Goal: Task Accomplishment & Management: Manage account settings

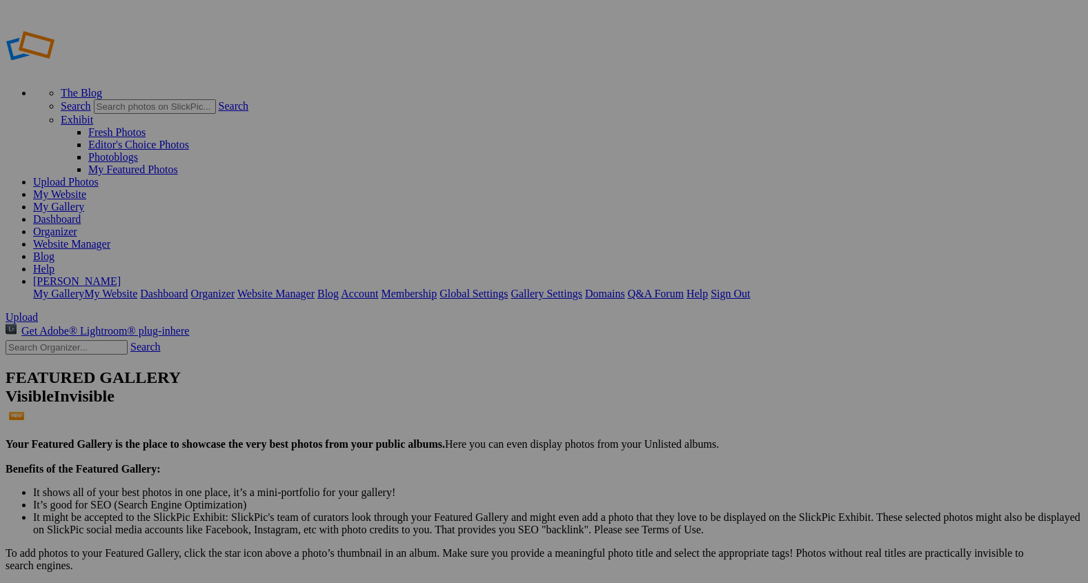
click at [38, 311] on span "Upload" at bounding box center [22, 317] width 32 height 12
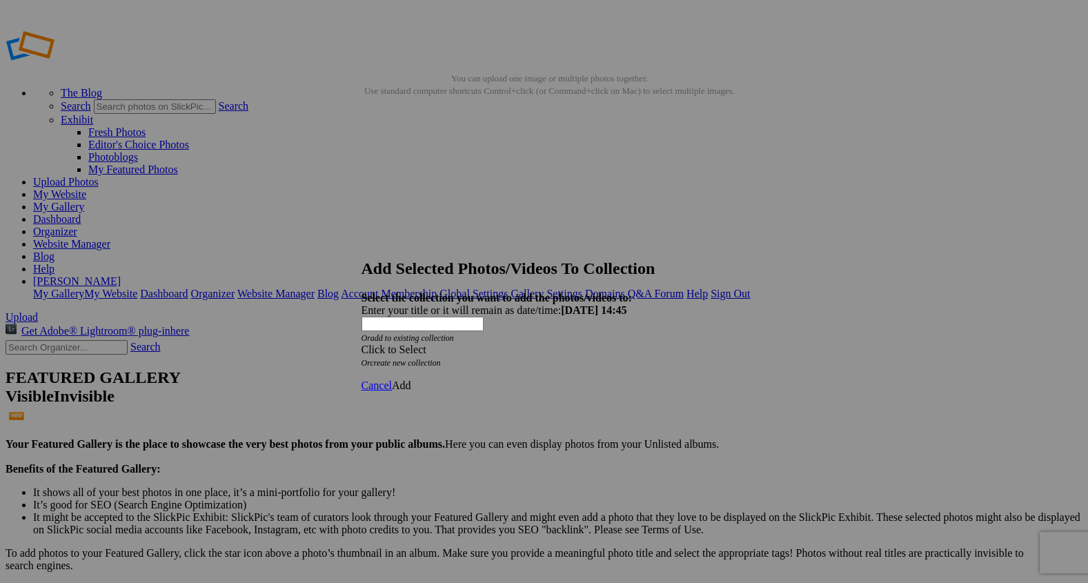
click at [361, 343] on span at bounding box center [361, 349] width 0 height 12
click at [582, 338] on link "Rocking Z [GEOGRAPHIC_DATA]" at bounding box center [501, 332] width 162 height 12
click at [411, 379] on span "Add" at bounding box center [401, 385] width 19 height 12
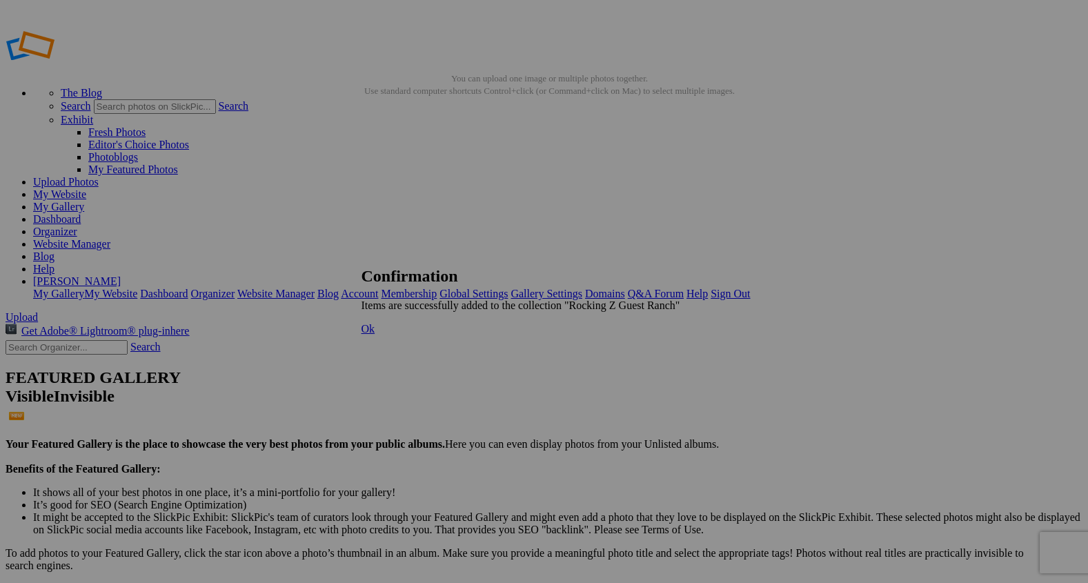
click at [375, 334] on span "Ok" at bounding box center [368, 329] width 14 height 12
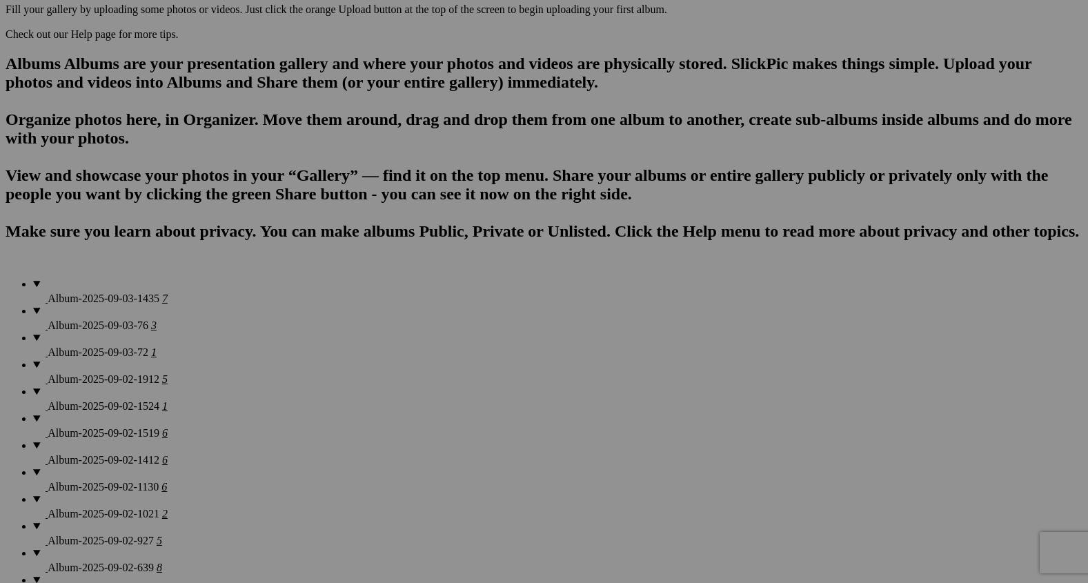
scroll to position [988, 0]
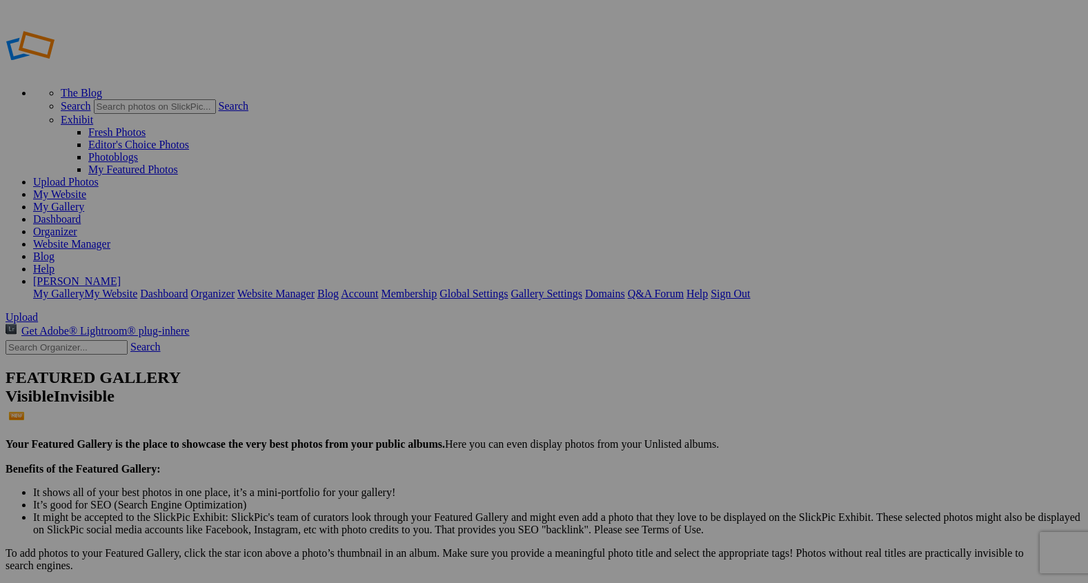
type input "1"
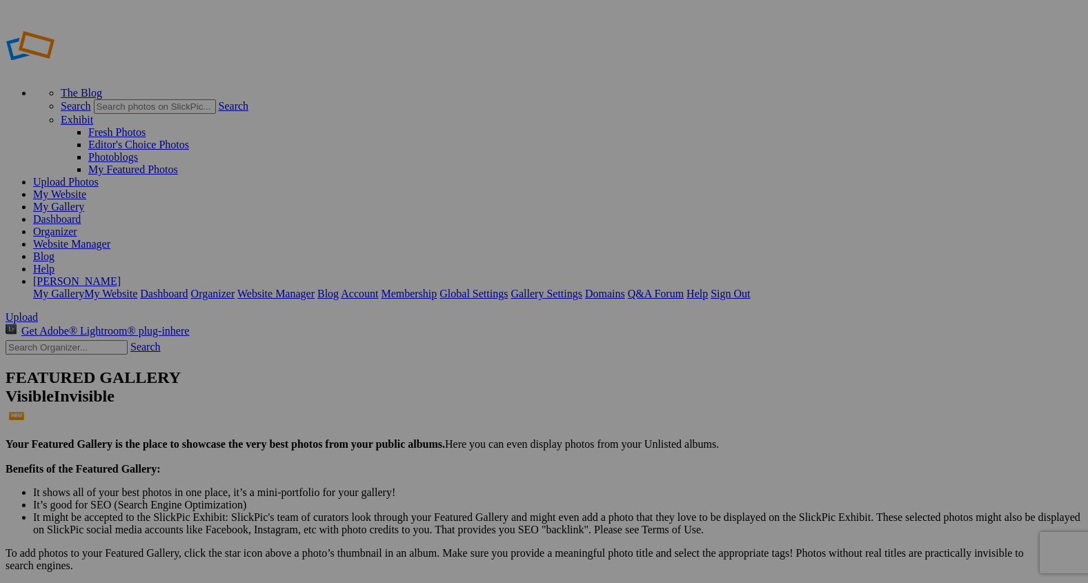
type input "Smoke of The Forge"
type input "2"
type input "In Harmony"
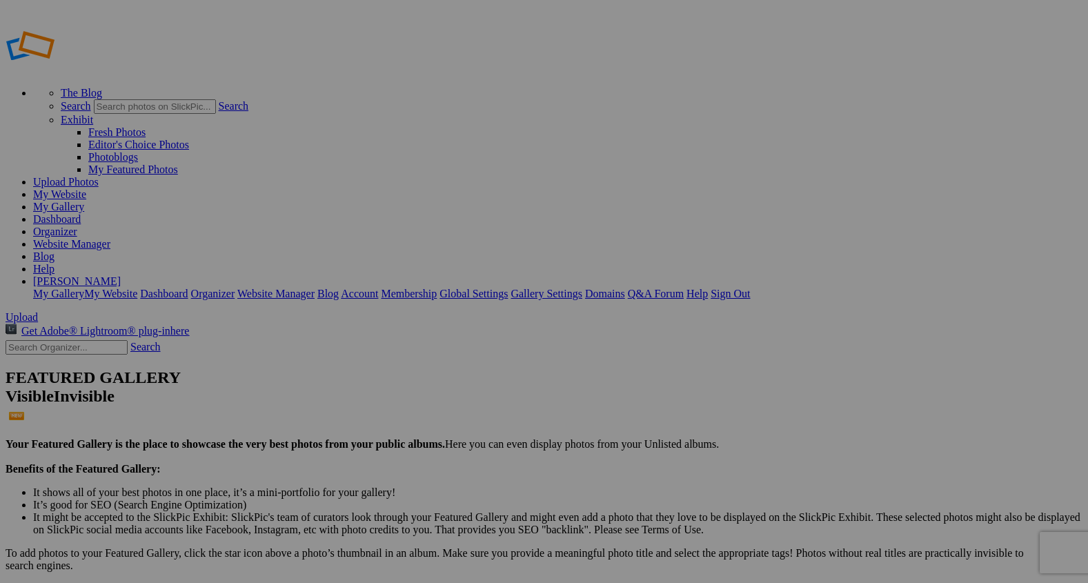
type input "2"
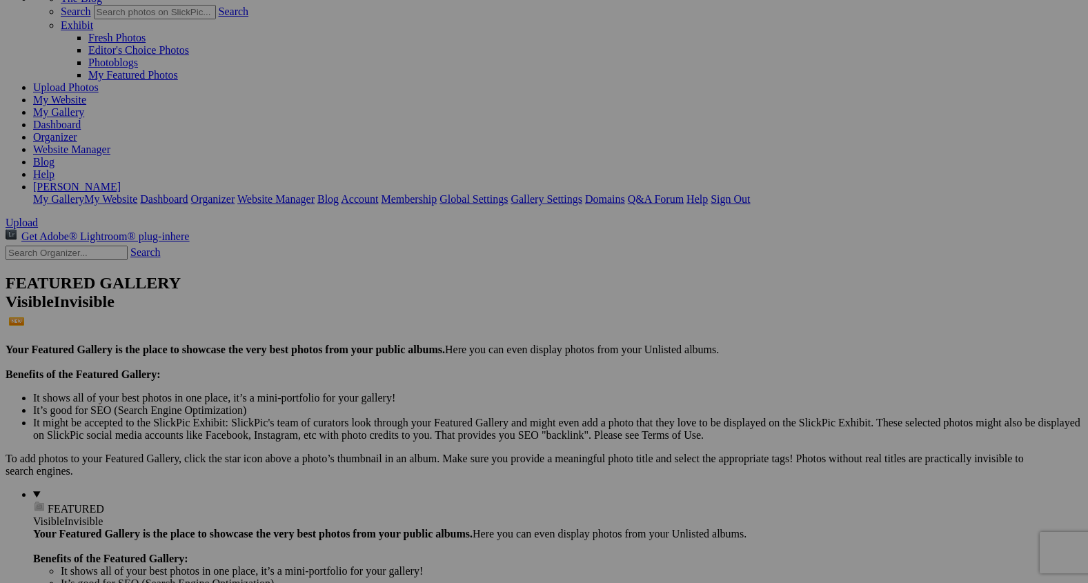
scroll to position [97, 0]
drag, startPoint x: 272, startPoint y: 126, endPoint x: 598, endPoint y: 526, distance: 516.1
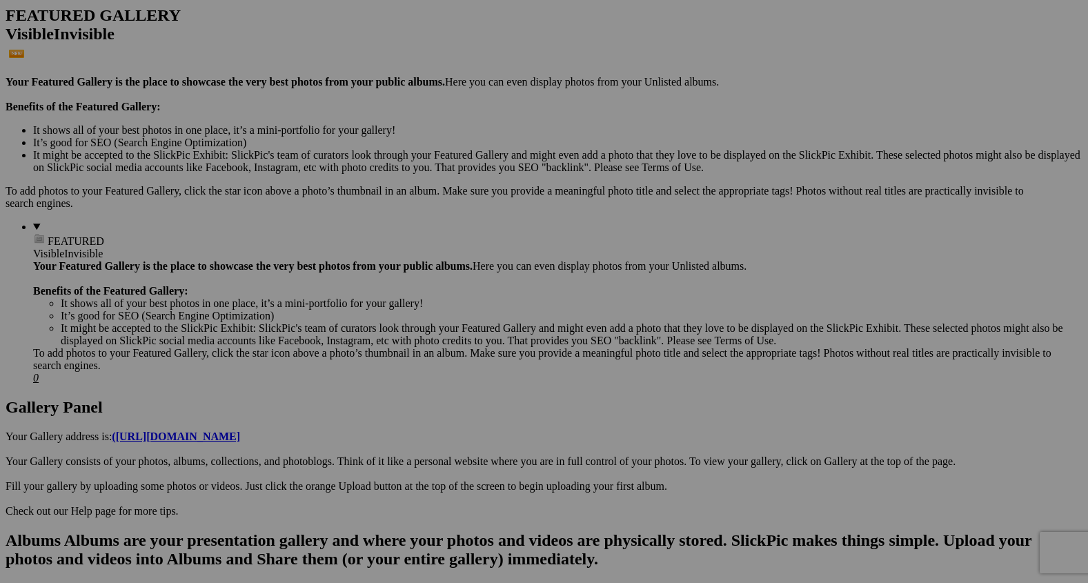
scroll to position [369, 0]
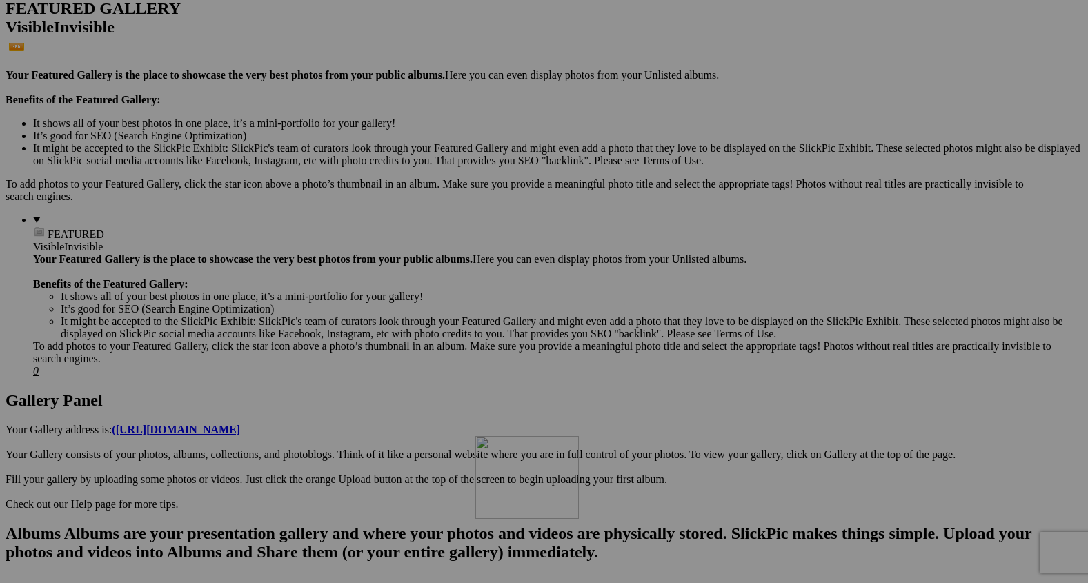
drag, startPoint x: 514, startPoint y: 190, endPoint x: 675, endPoint y: 554, distance: 398.3
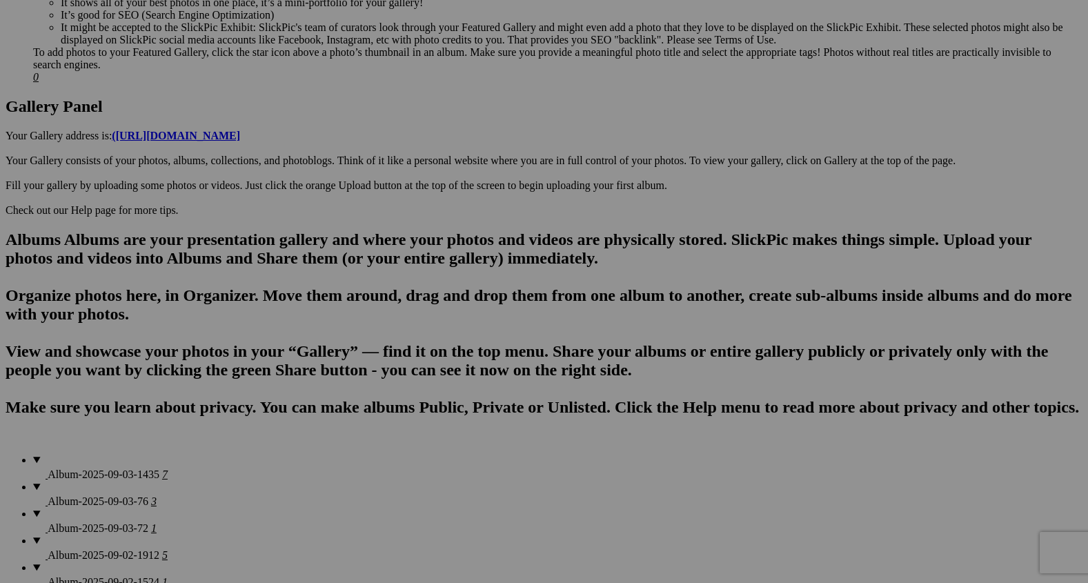
scroll to position [673, 0]
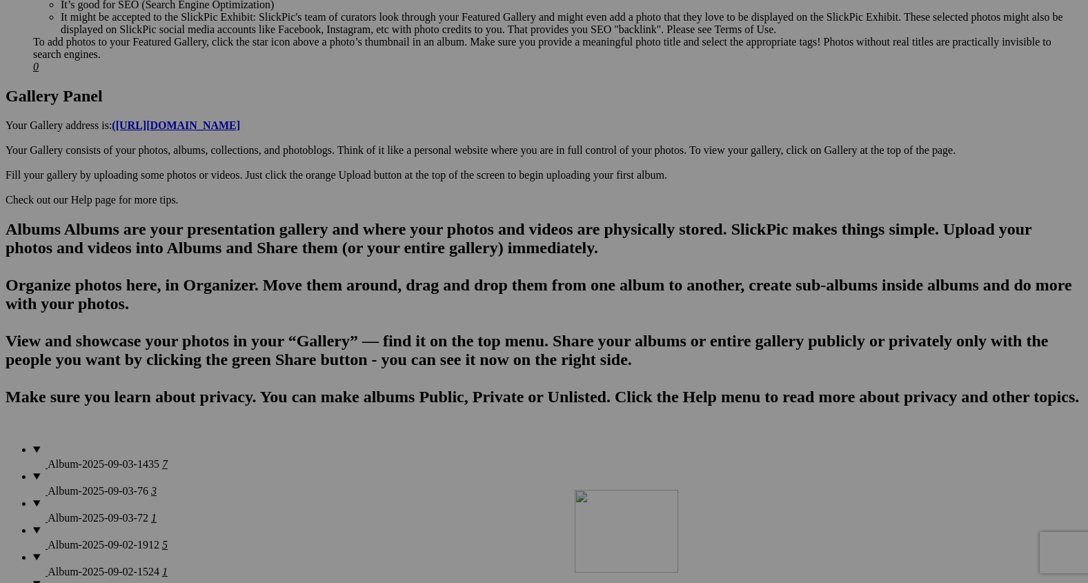
drag, startPoint x: 621, startPoint y: 246, endPoint x: 773, endPoint y: 555, distance: 344.8
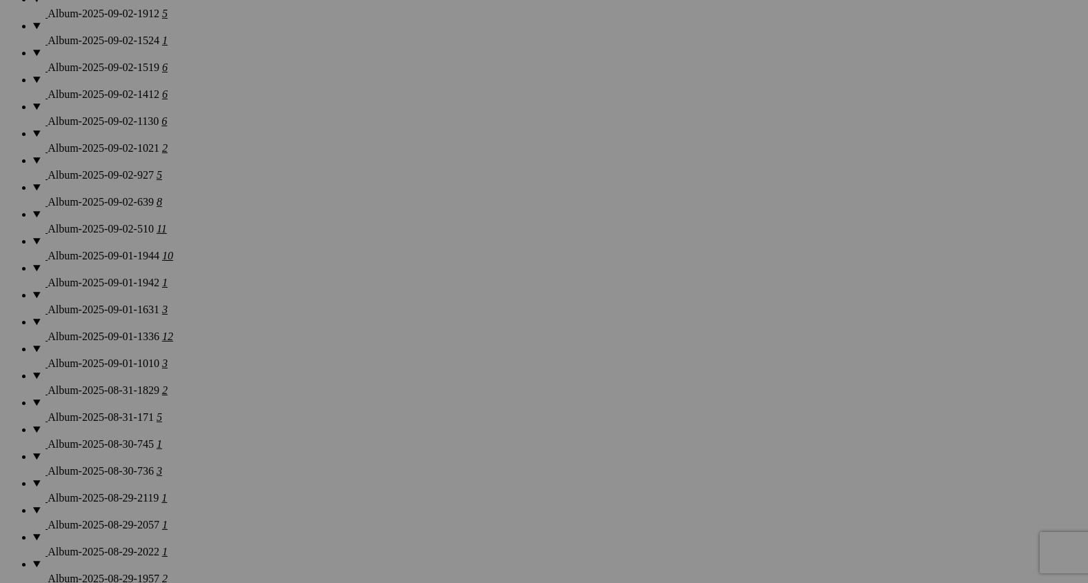
scroll to position [1210, 0]
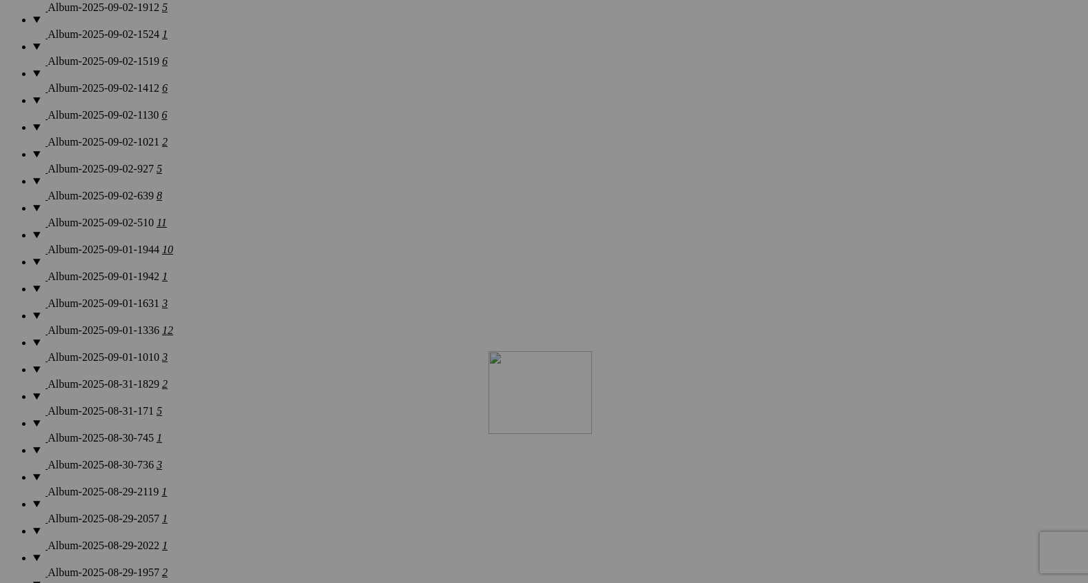
drag, startPoint x: 747, startPoint y: 86, endPoint x: 683, endPoint y: 493, distance: 411.8
drag, startPoint x: 752, startPoint y: 83, endPoint x: 673, endPoint y: 557, distance: 480.3
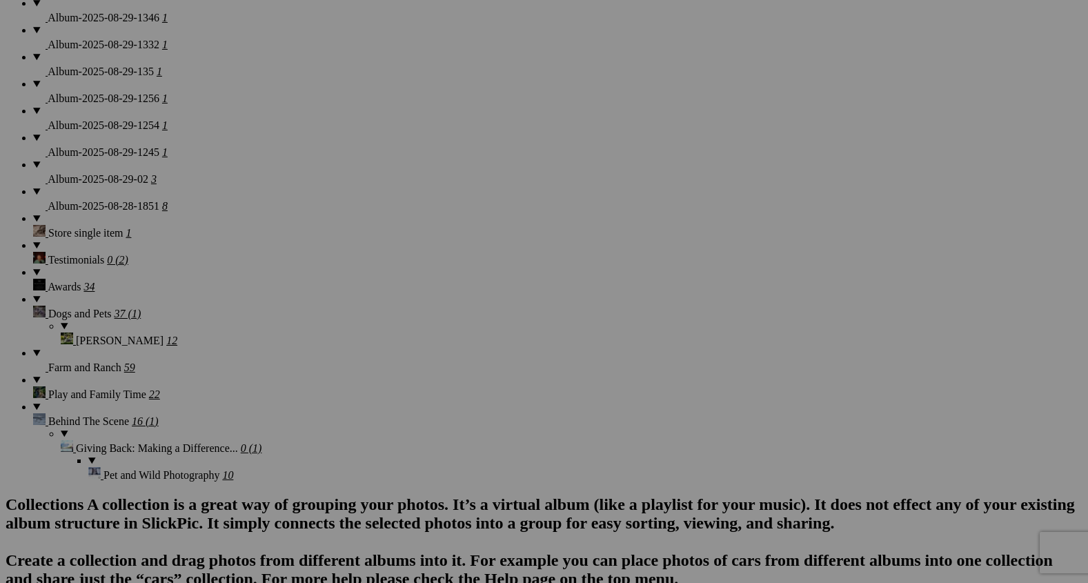
scroll to position [1990, 0]
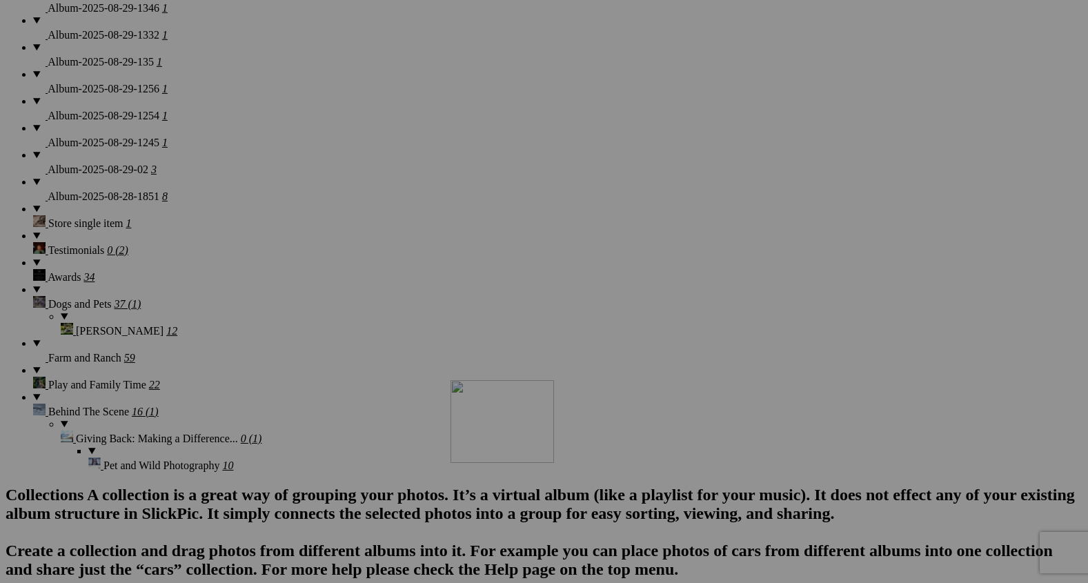
drag, startPoint x: 620, startPoint y: 190, endPoint x: 650, endPoint y: 497, distance: 308.4
drag, startPoint x: 624, startPoint y: 497, endPoint x: 460, endPoint y: 477, distance: 165.3
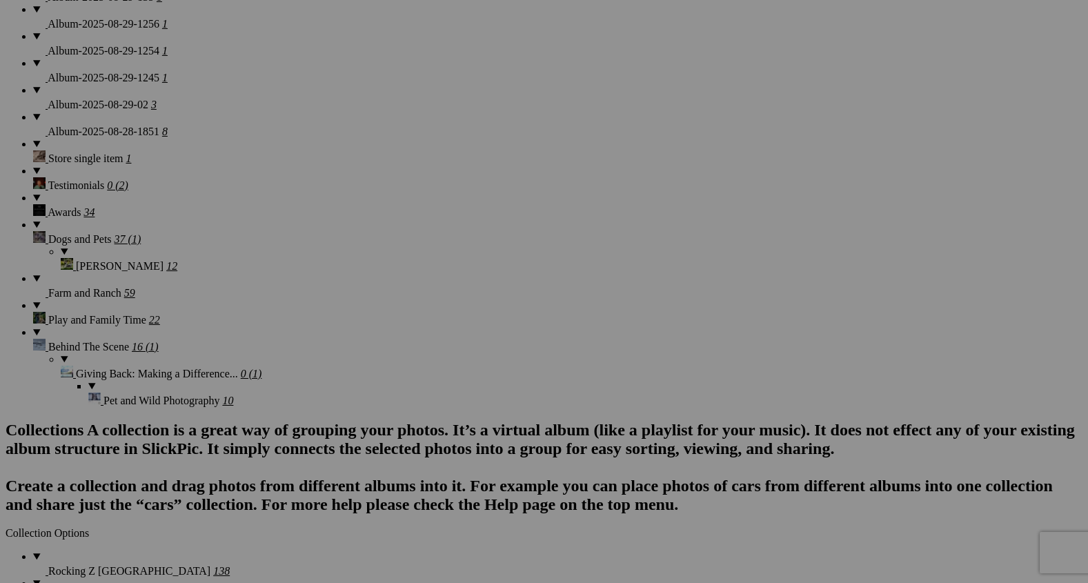
scroll to position [2056, 0]
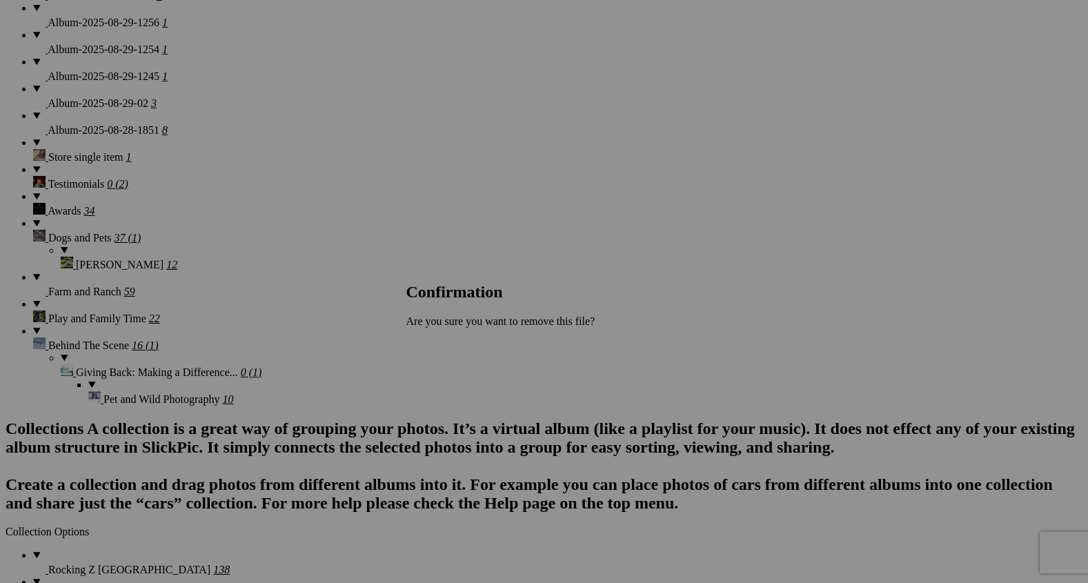
type input "Ground Work Connection"
click at [452, 339] on span "Yes" at bounding box center [445, 345] width 16 height 12
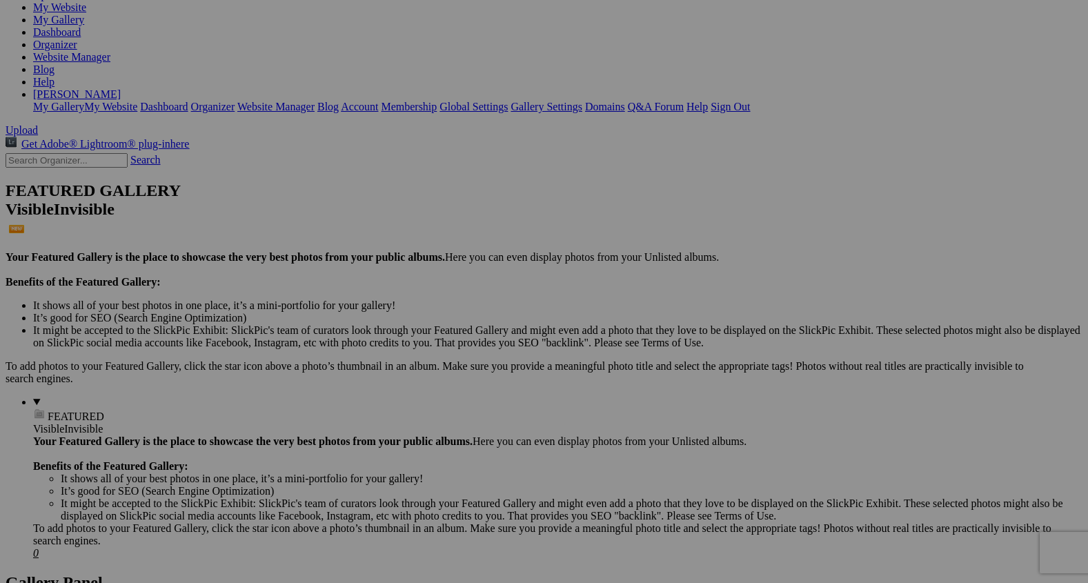
scroll to position [0, 0]
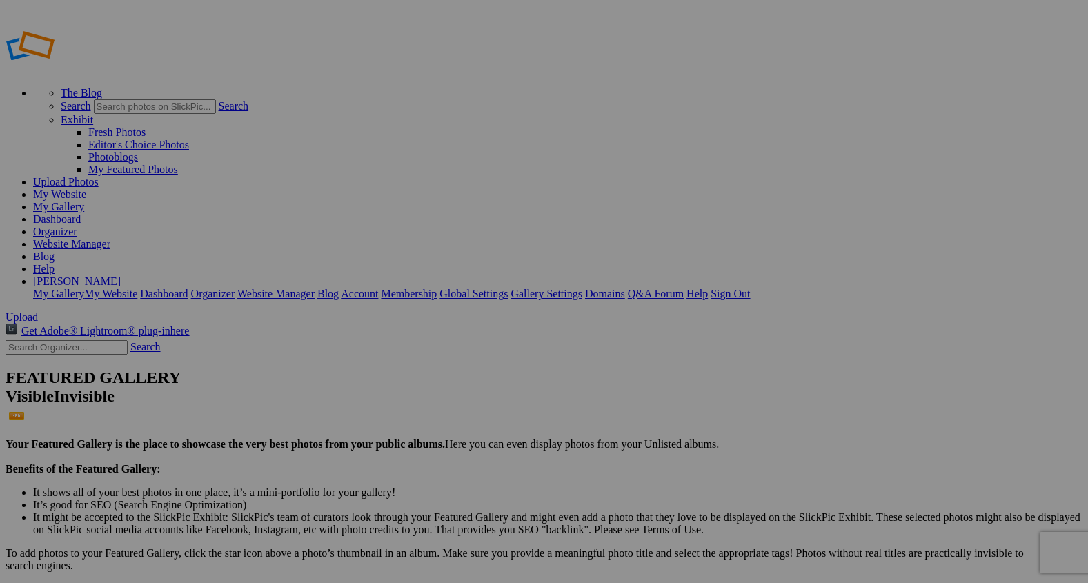
type input "2"
type input "Trust in her Hands"
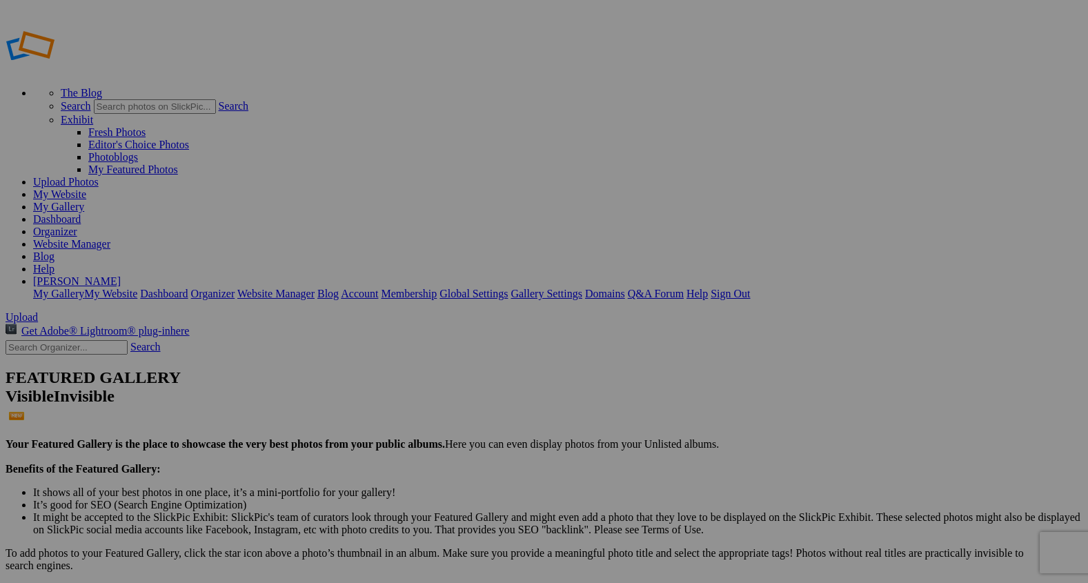
type input "2"
type input "Iron and Leather"
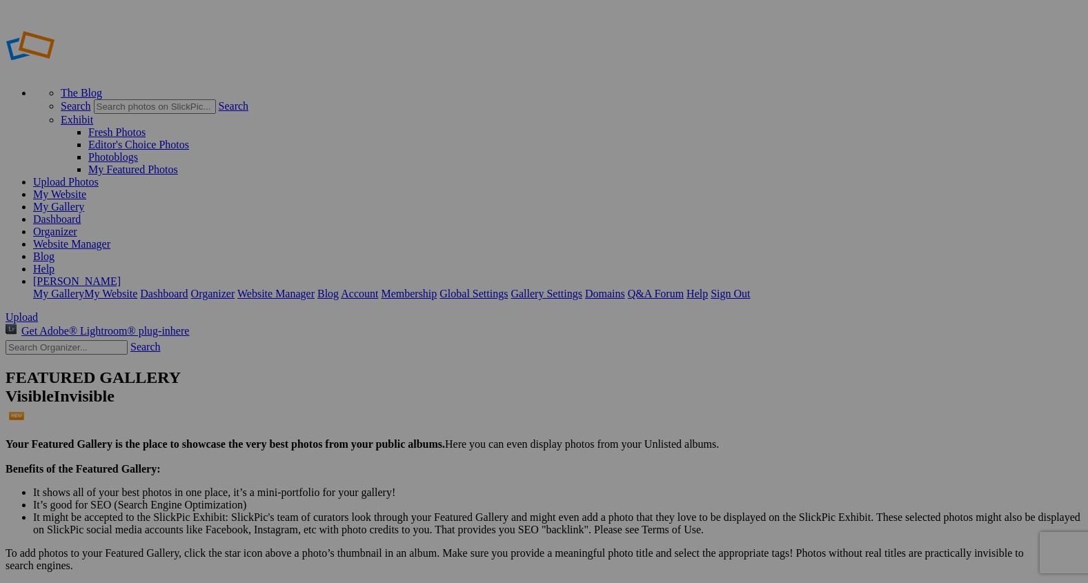
type input "2"
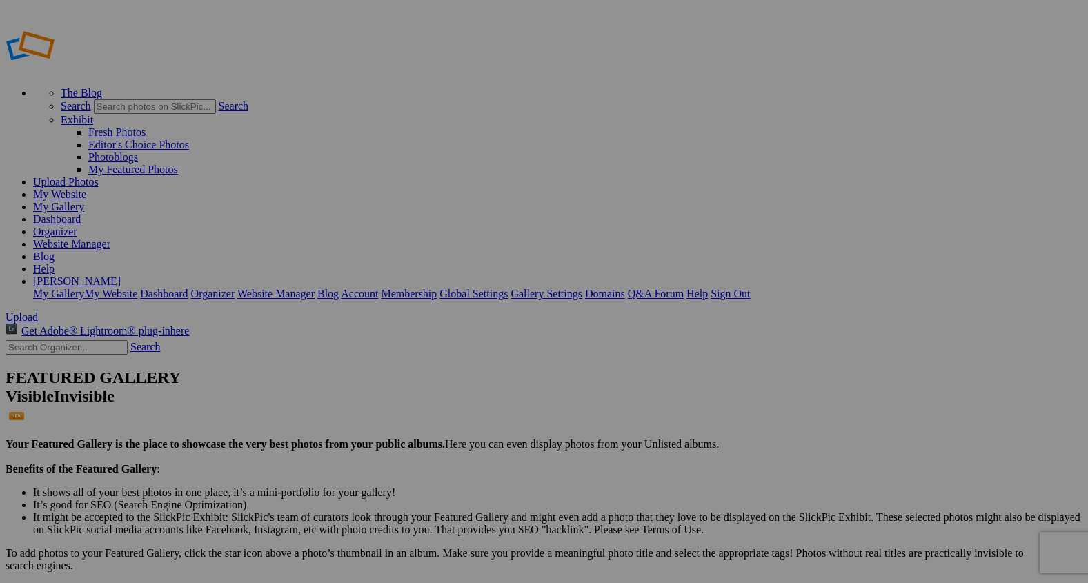
type input "Heart To Heart"
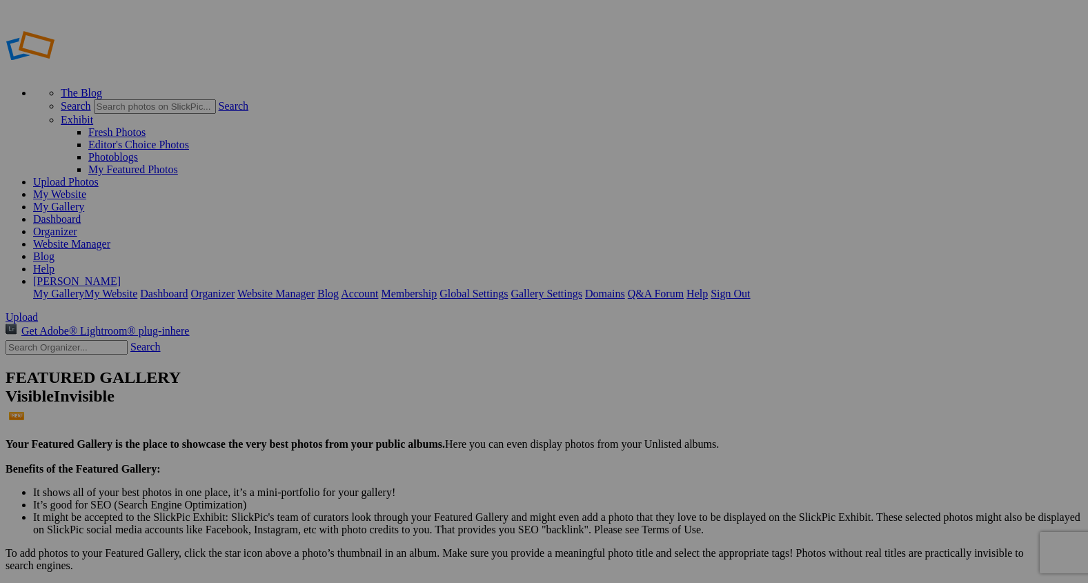
type input "2"
type input "Purity of The Bond"
click at [38, 311] on span "Upload" at bounding box center [22, 317] width 32 height 12
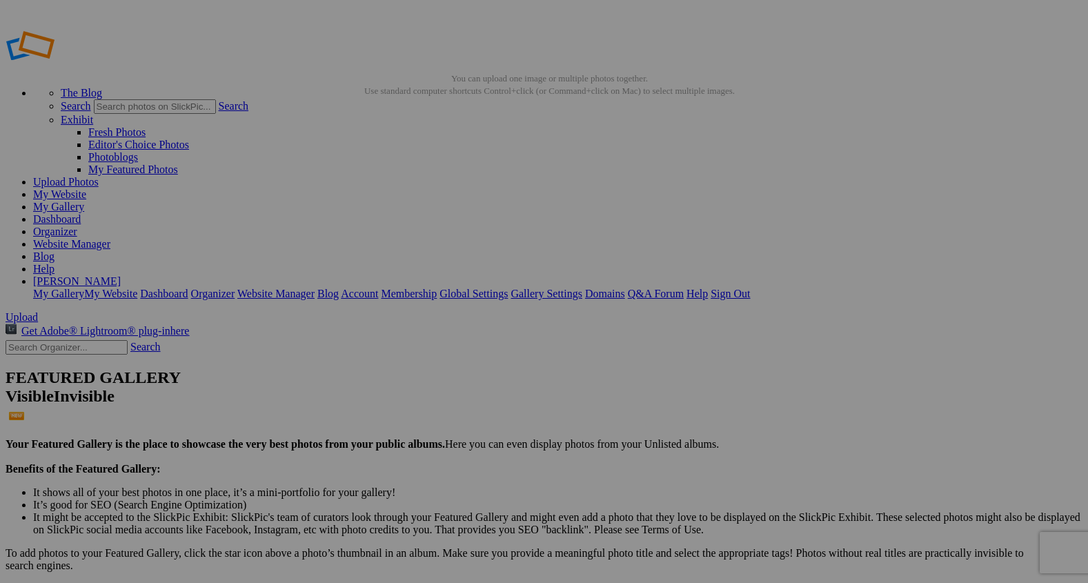
click at [392, 153] on div "Public Album" at bounding box center [397, 157] width 86 height 12
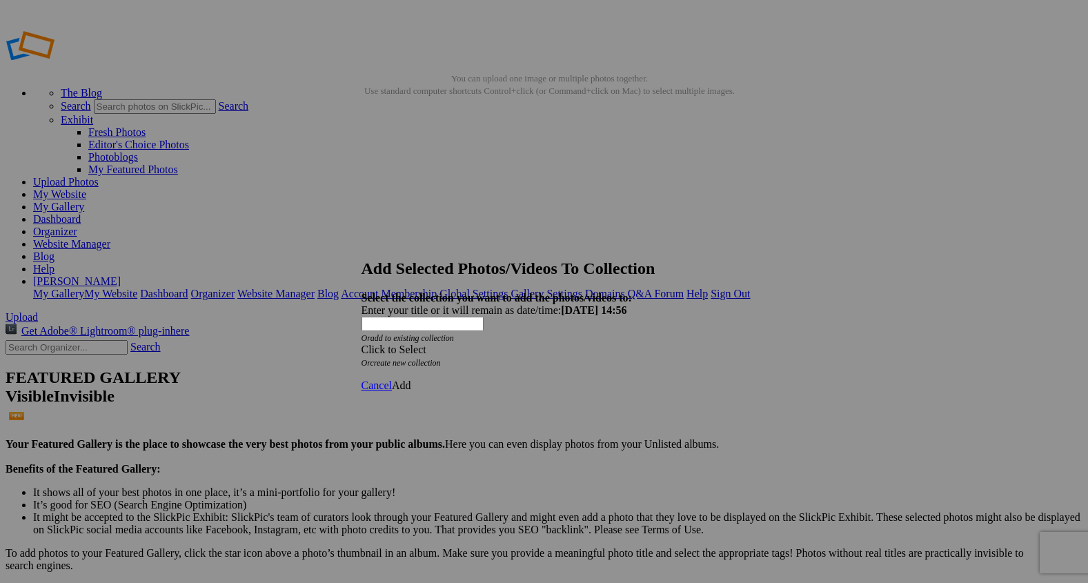
click at [361, 343] on span at bounding box center [361, 349] width 0 height 12
click at [582, 338] on link "Rocking Z [GEOGRAPHIC_DATA]" at bounding box center [501, 332] width 162 height 12
click at [411, 379] on span "Add" at bounding box center [401, 385] width 19 height 12
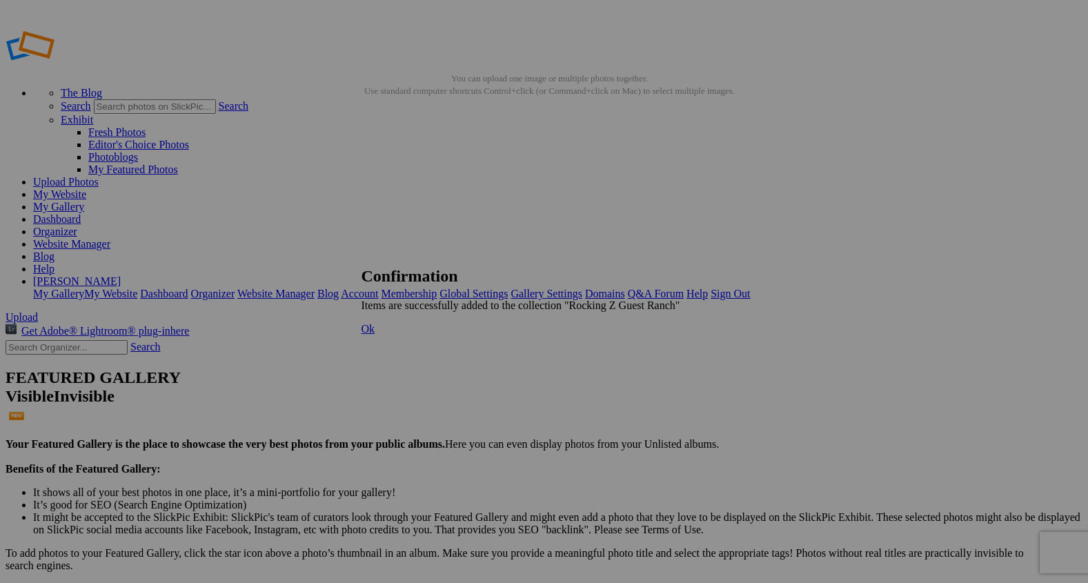
click at [375, 334] on span "Ok" at bounding box center [368, 329] width 14 height 12
type input "2"
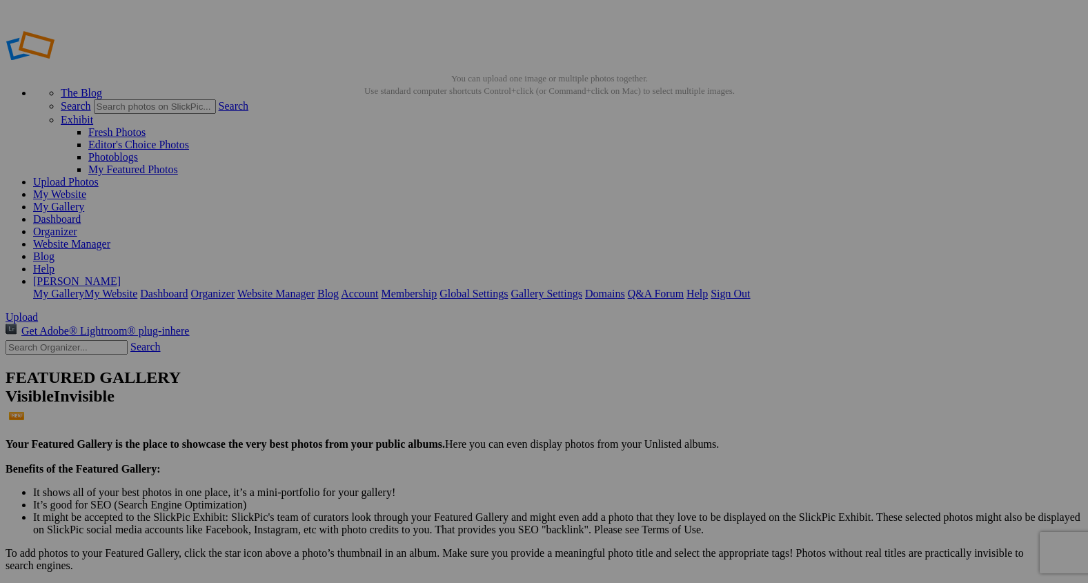
paste input "Guided Steps"
type input "Guided Steps"
type input "2"
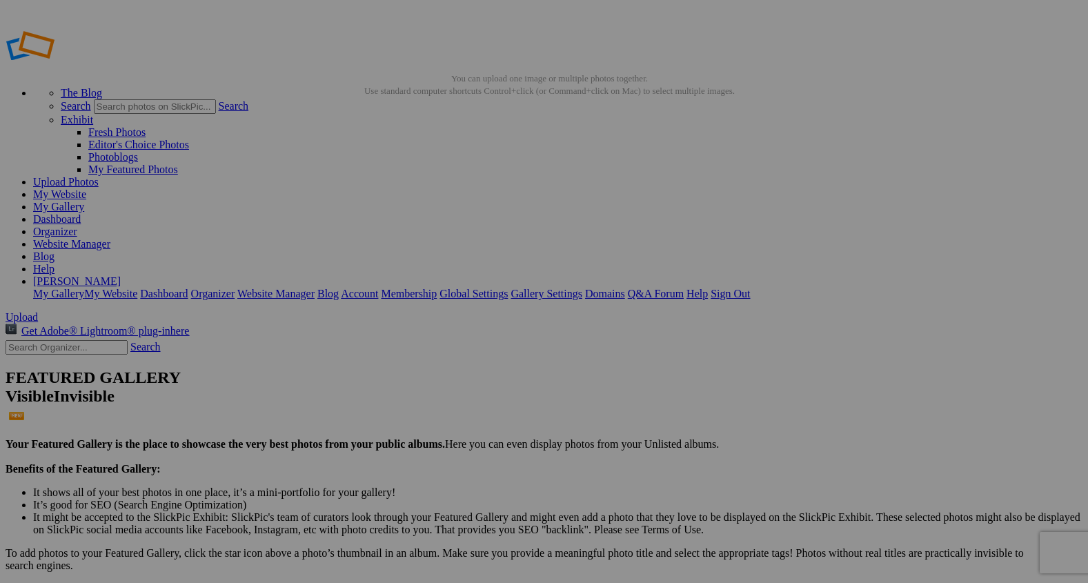
paste input "The Glow of Evening Journey"
type input "The Glow of Evening Journey"
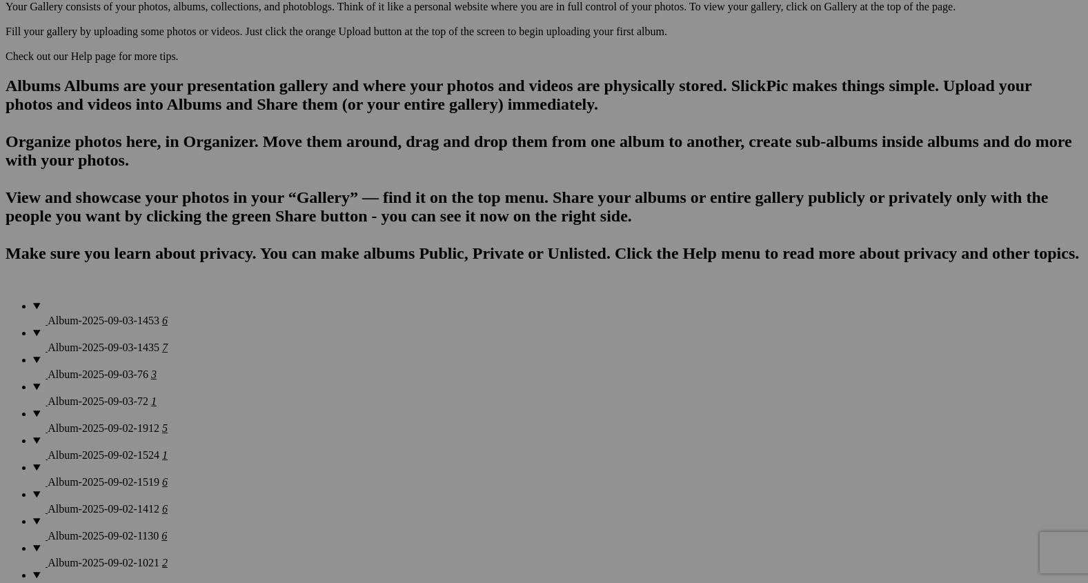
scroll to position [835, 0]
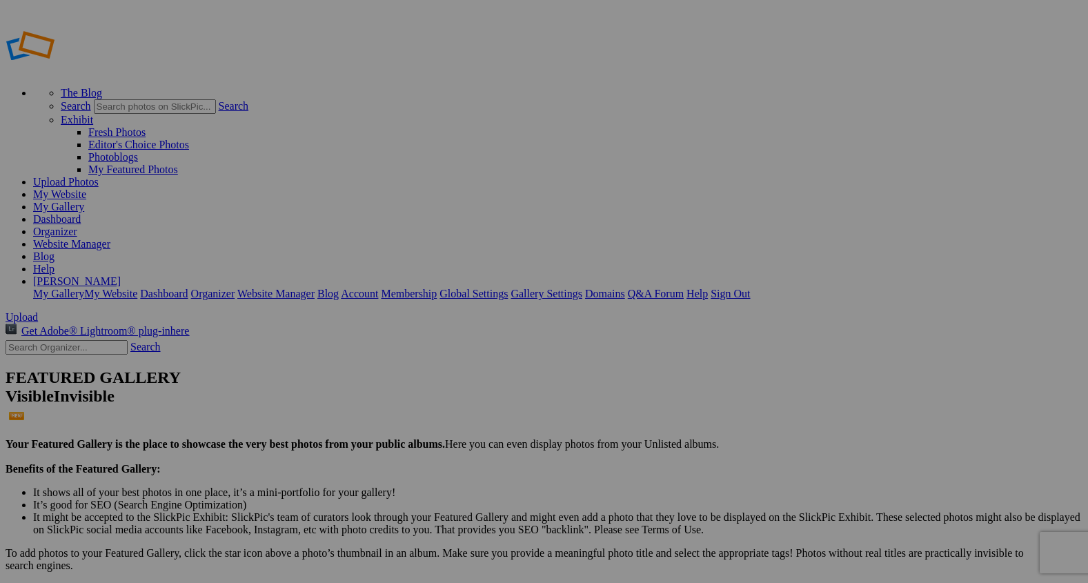
type input "2"
paste input "The Glow of Evening Journey"
type input "The Glow of Evening Journey"
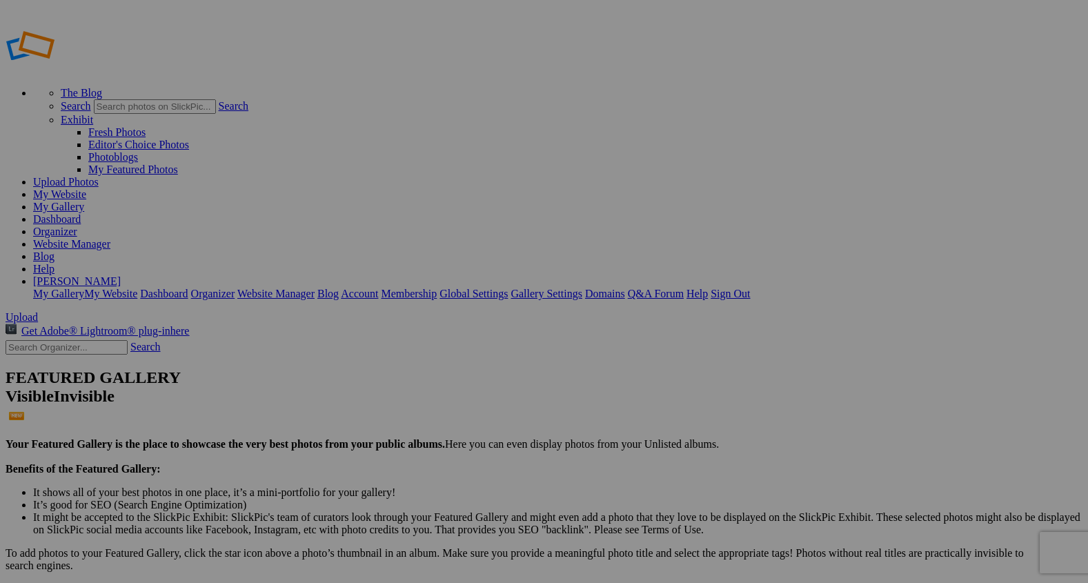
type input "2"
paste input "Pure Joy in the Saddle"
type input "Pure Joy in the Saddle"
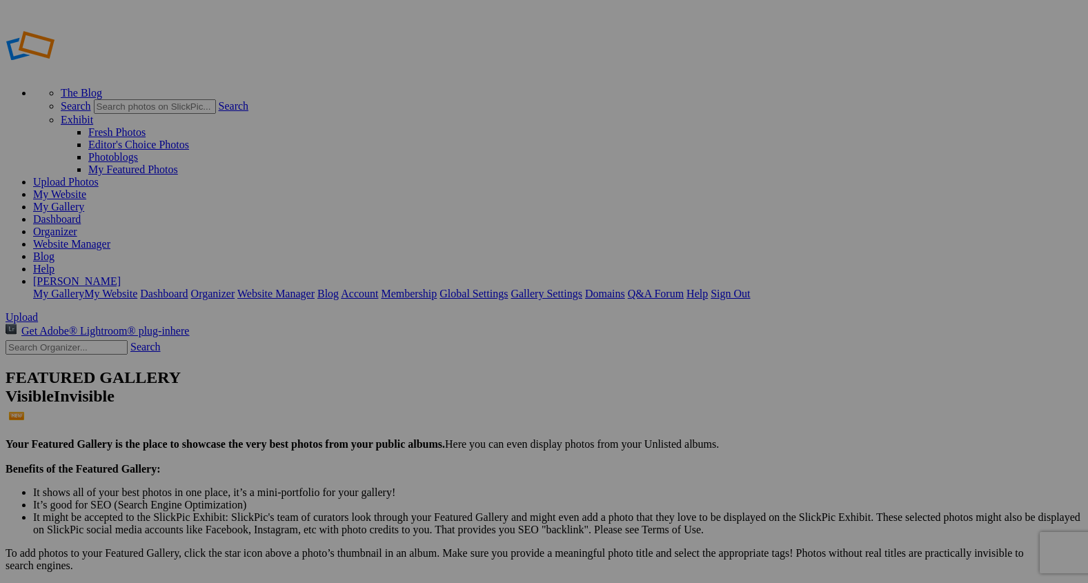
type input "2"
paste input "Where the Water Leads"
type input "Where the Water Leads"
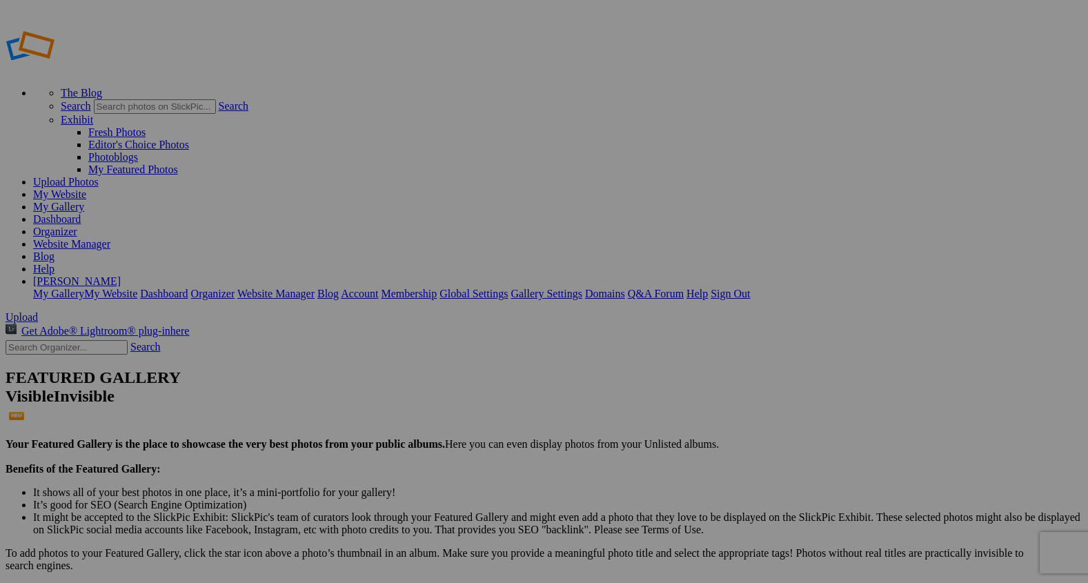
type input "2"
paste input "Summer Splash"
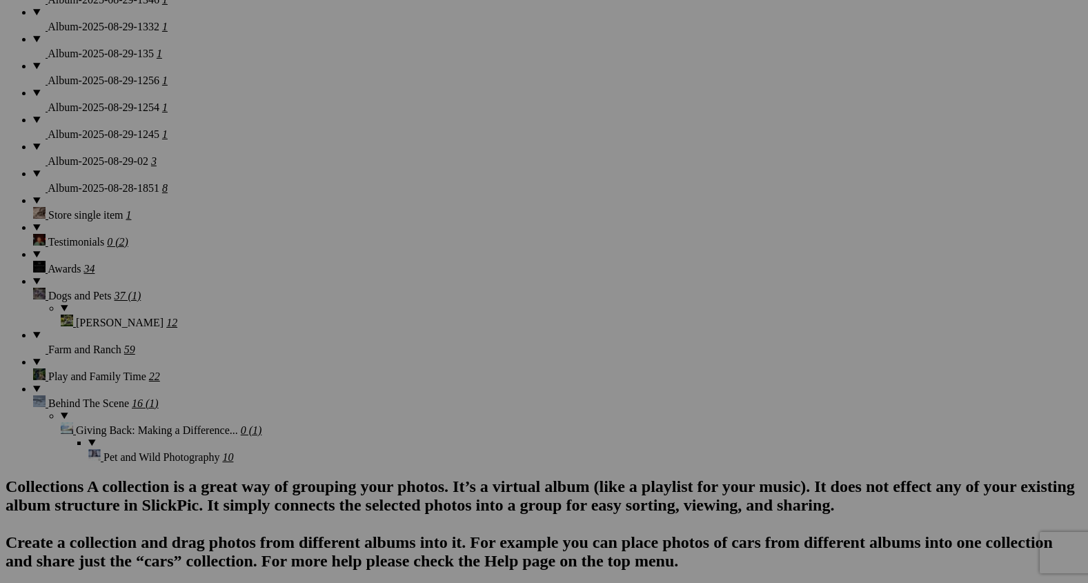
scroll to position [2015, 0]
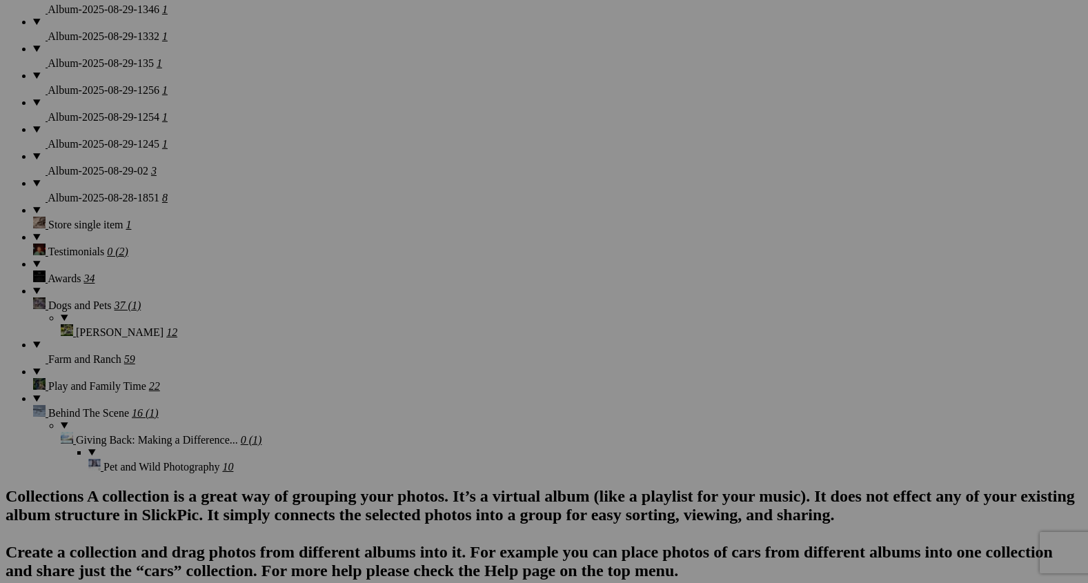
type input "Summer Splash"
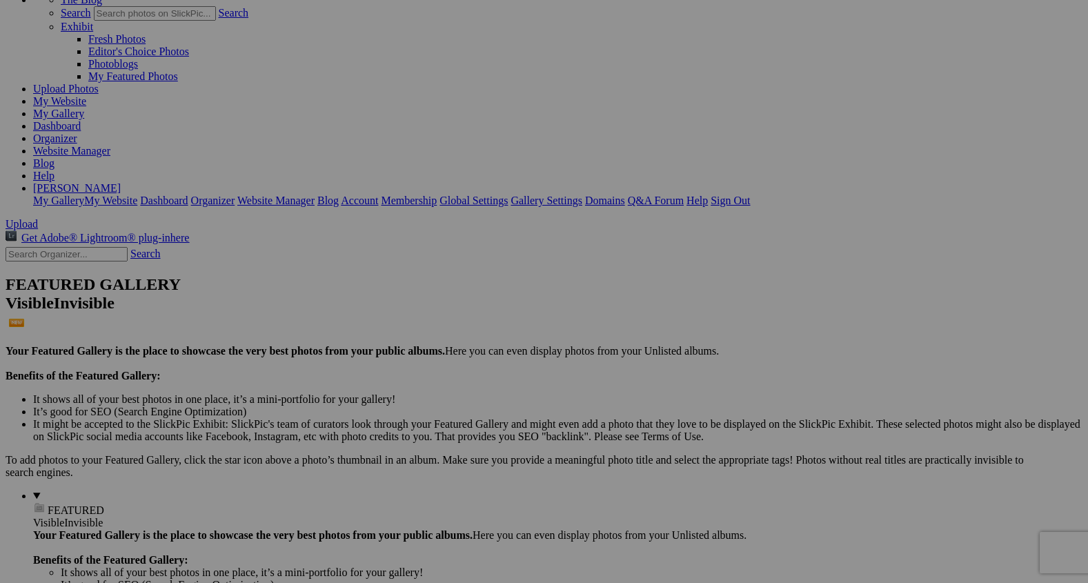
scroll to position [0, 0]
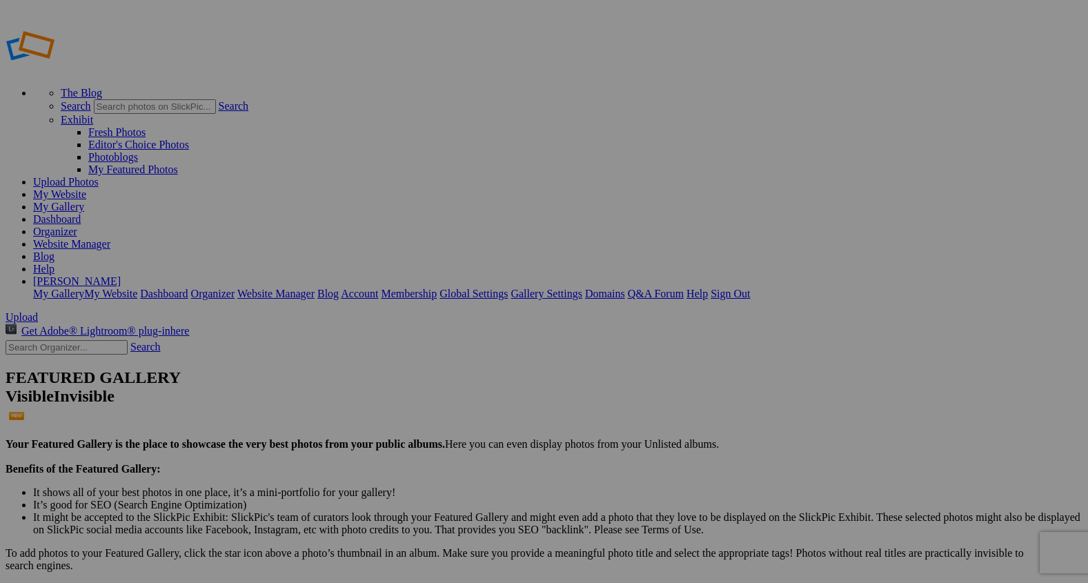
type input "Bonded Hearts"
click at [38, 311] on span "Upload" at bounding box center [22, 317] width 32 height 12
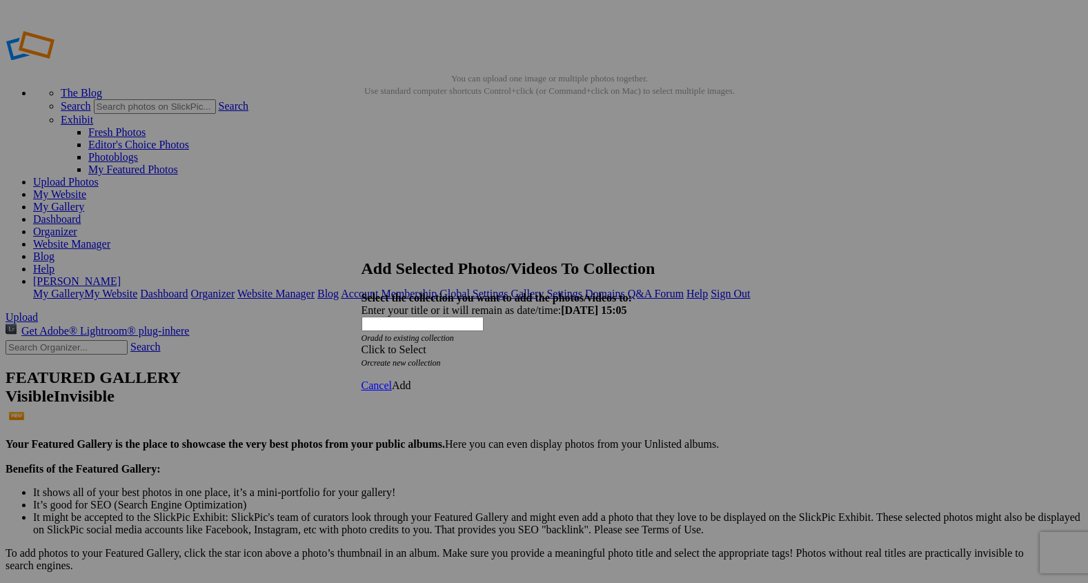
click at [361, 343] on span at bounding box center [361, 349] width 0 height 12
click at [576, 338] on link "Rocking Z [GEOGRAPHIC_DATA]" at bounding box center [501, 332] width 162 height 12
click at [411, 379] on span "Add" at bounding box center [401, 385] width 19 height 12
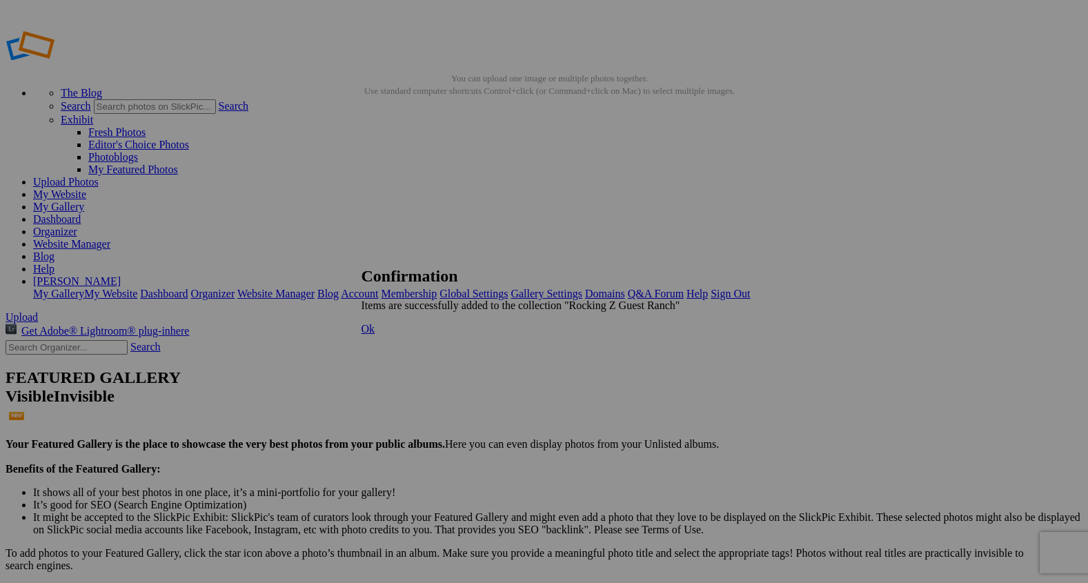
click at [375, 334] on span "Ok" at bounding box center [368, 329] width 14 height 12
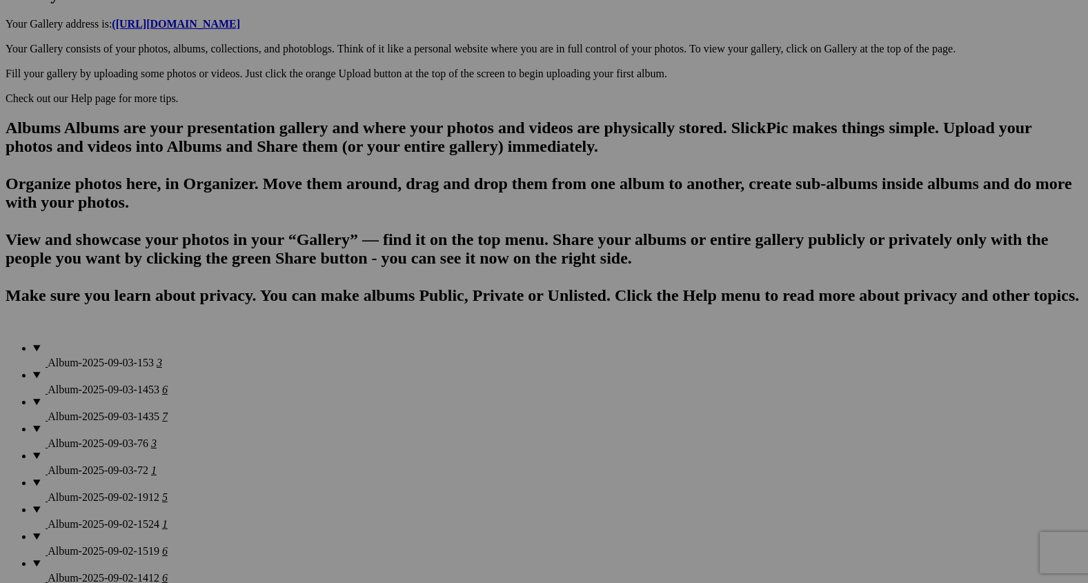
scroll to position [1032, 0]
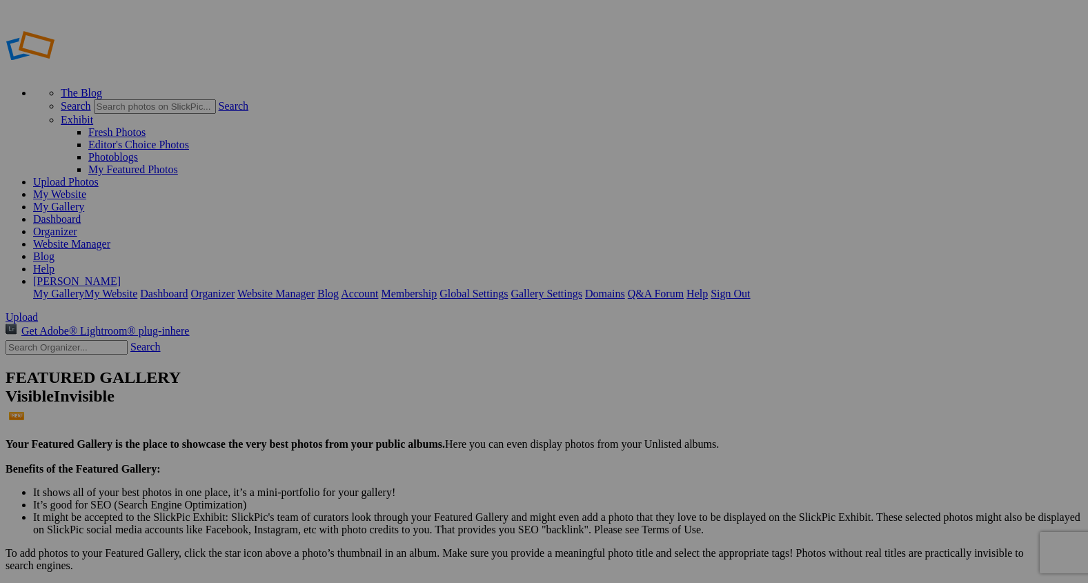
type input "2"
paste input "The Bond in Simple Moments"
type input "The Bond in Simple Moments"
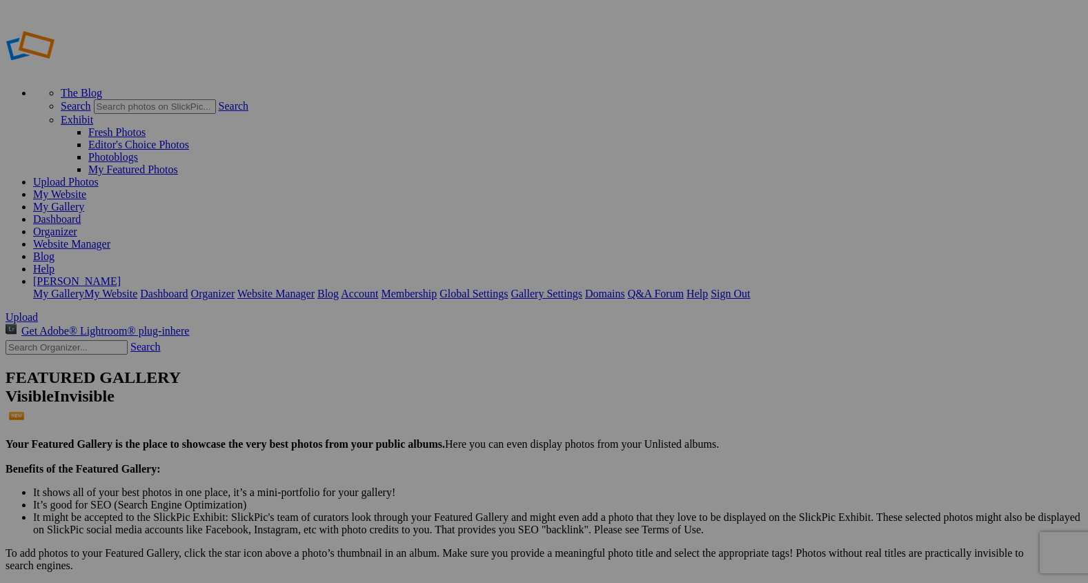
type input "2"
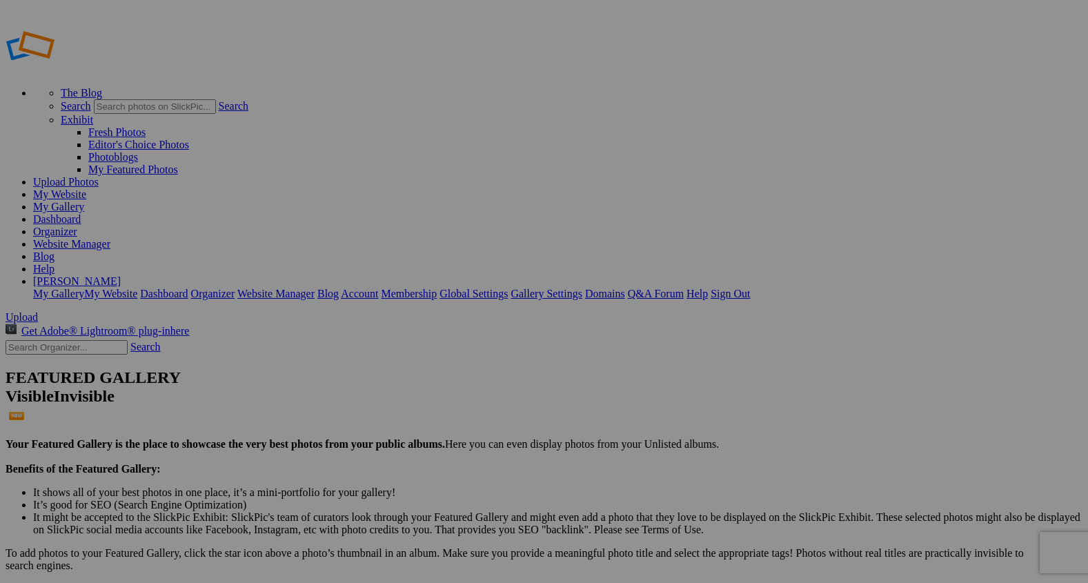
type input "LibertyDemonstration"
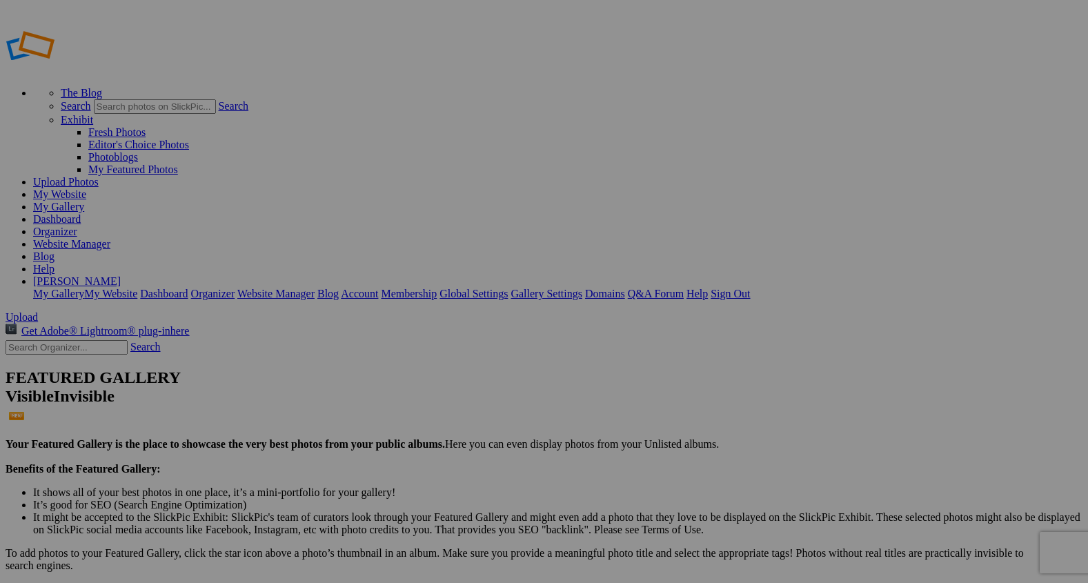
type input "2"
paste input "The Teacher of Trust"
type input "The Teacher of Trust"
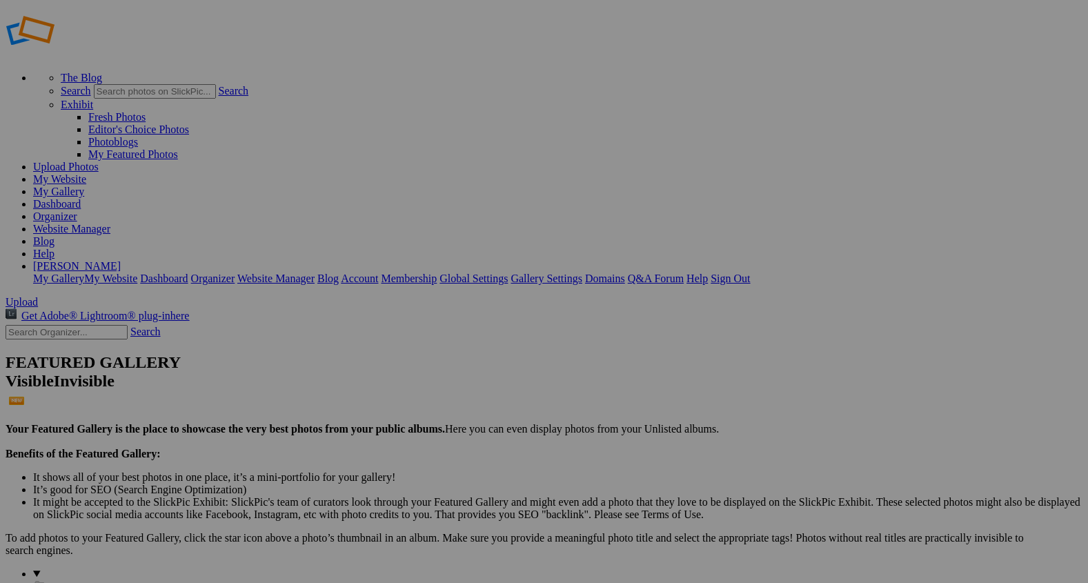
scroll to position [2, 0]
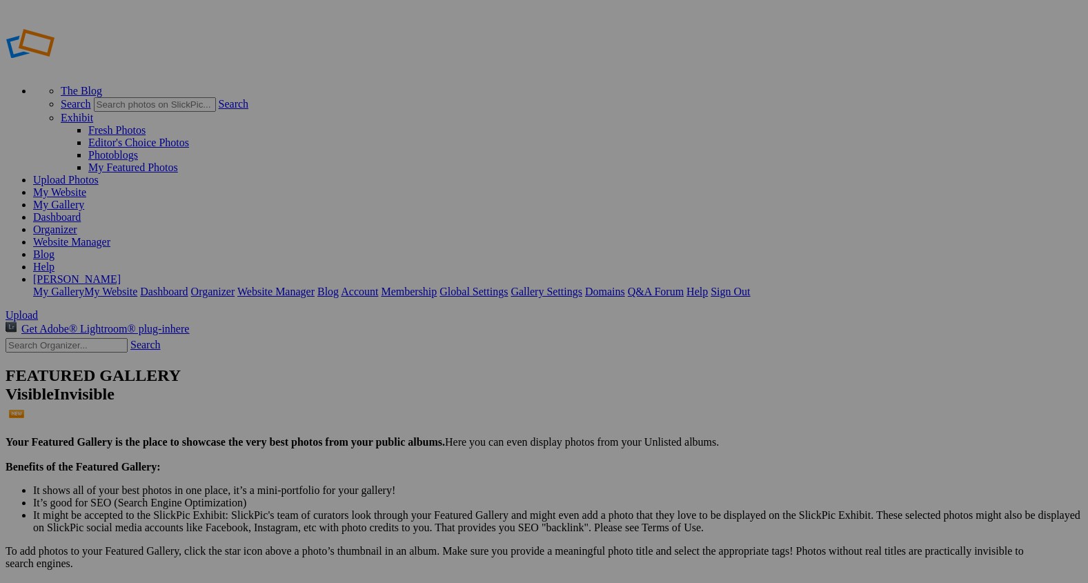
click at [38, 309] on span "Upload" at bounding box center [22, 315] width 32 height 12
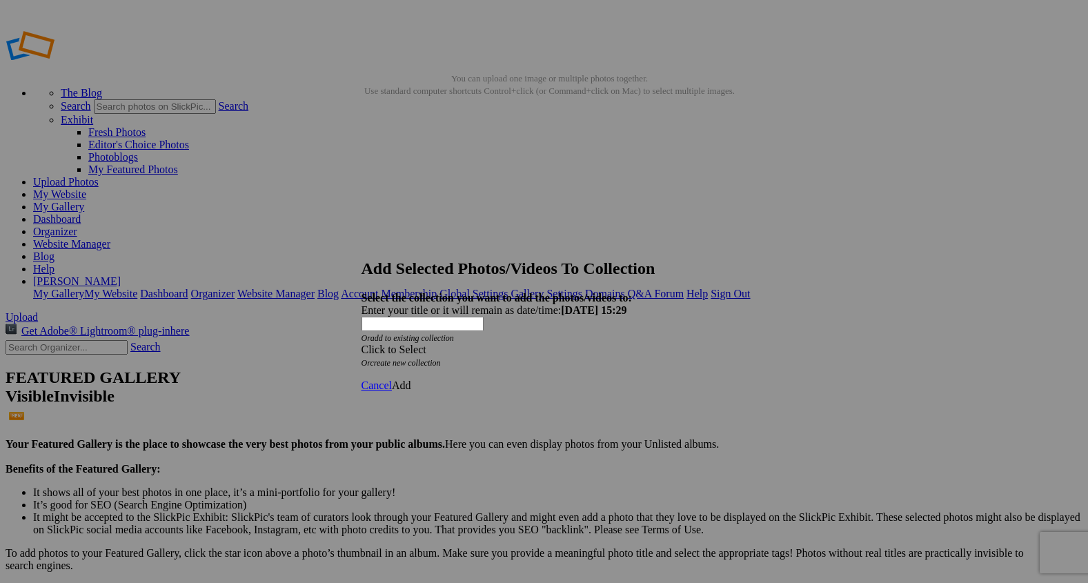
click at [361, 343] on span at bounding box center [361, 349] width 0 height 12
click at [582, 338] on link "Rocking Z [GEOGRAPHIC_DATA]" at bounding box center [501, 332] width 162 height 12
click at [411, 379] on span "Add" at bounding box center [401, 385] width 19 height 12
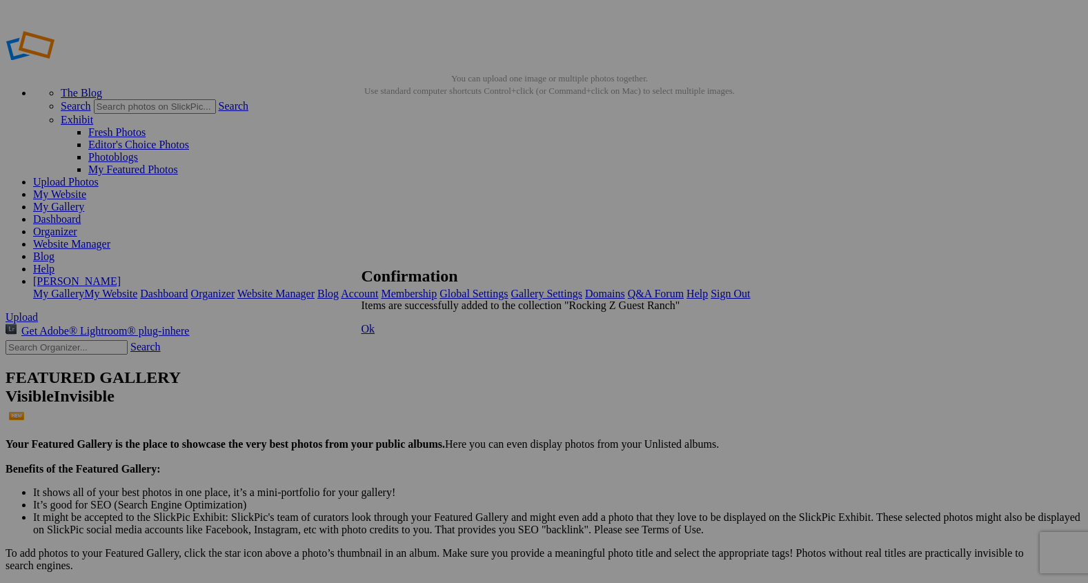
click at [375, 334] on span "Ok" at bounding box center [368, 329] width 14 height 12
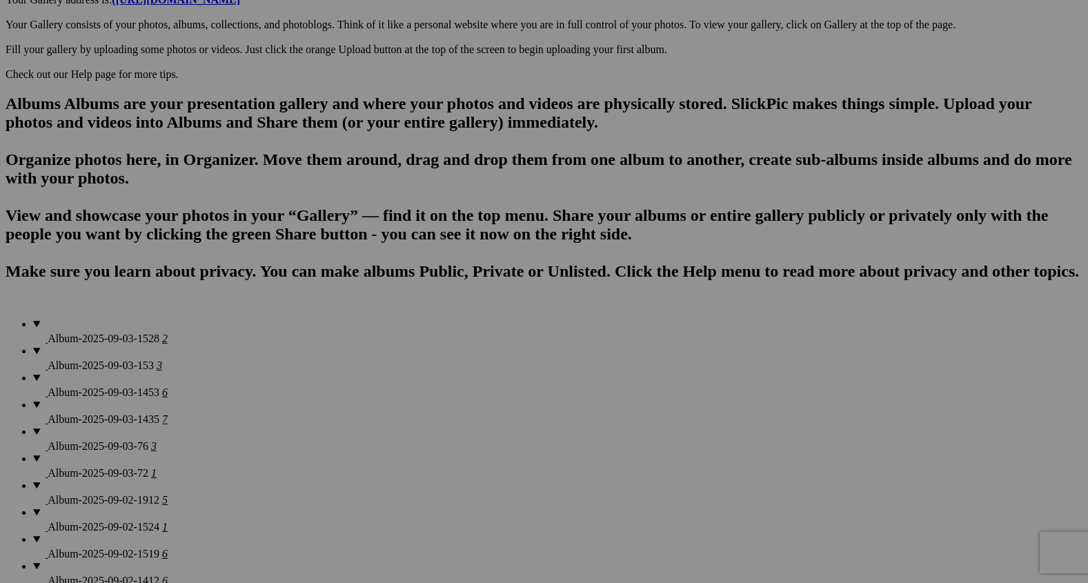
scroll to position [1054, 0]
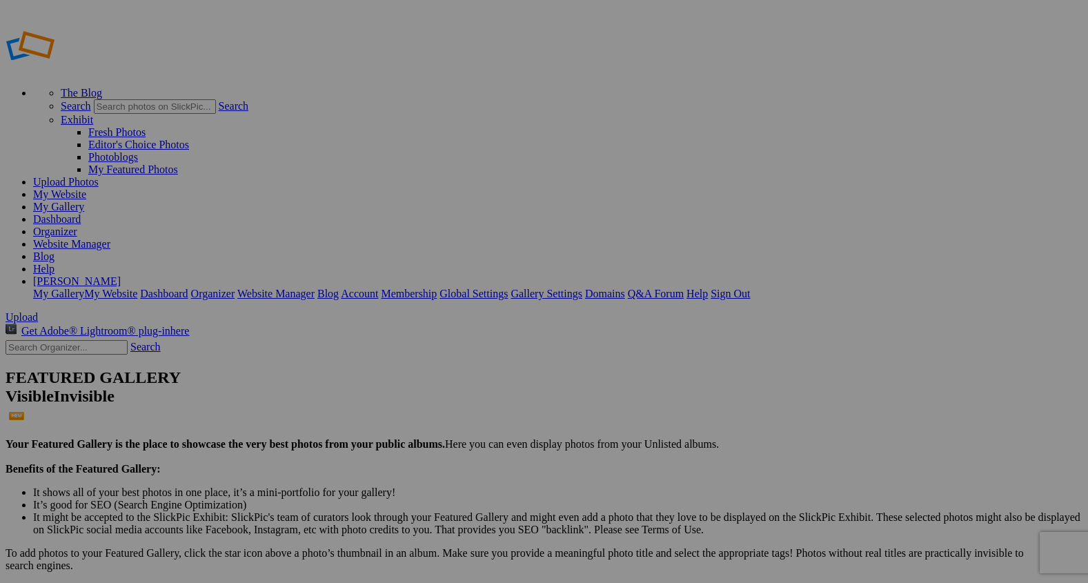
type input "2"
paste input "Gathering the Herd"
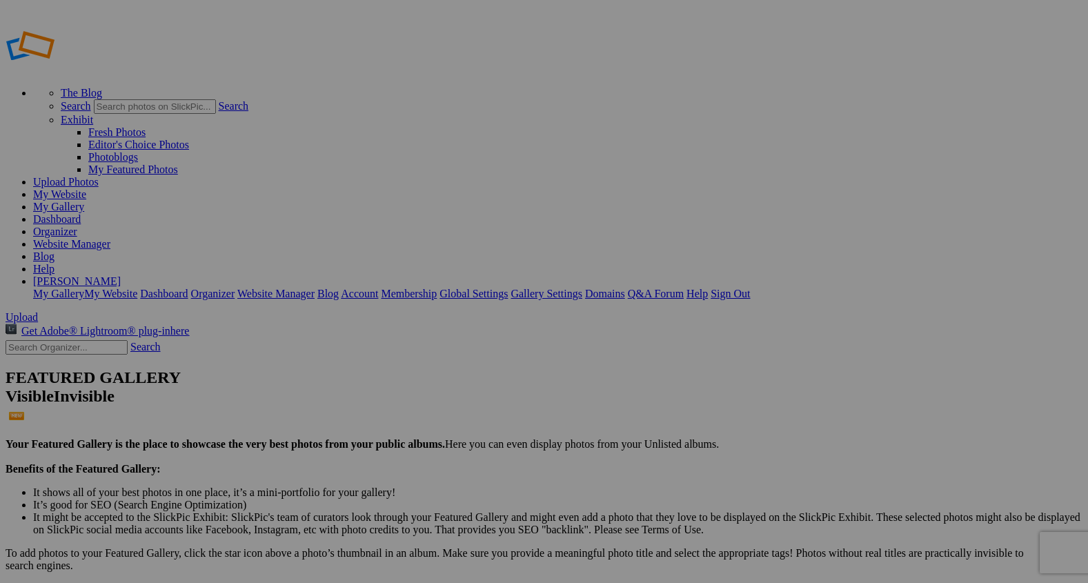
type input "Gathering the Herd"
click at [452, 343] on span "Yes" at bounding box center [445, 345] width 16 height 12
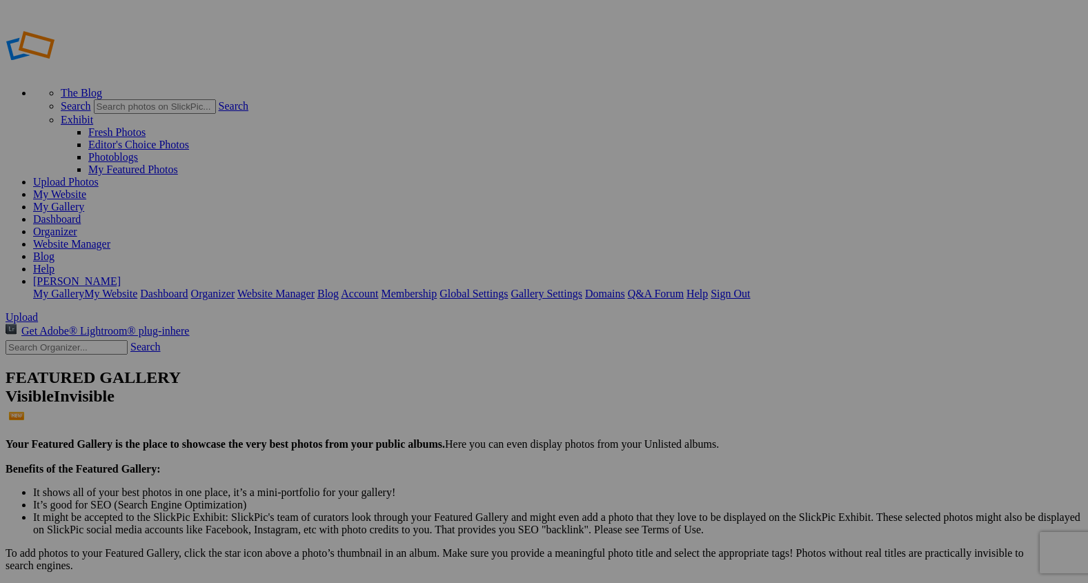
type input "2"
paste input "Each Name, a Story"
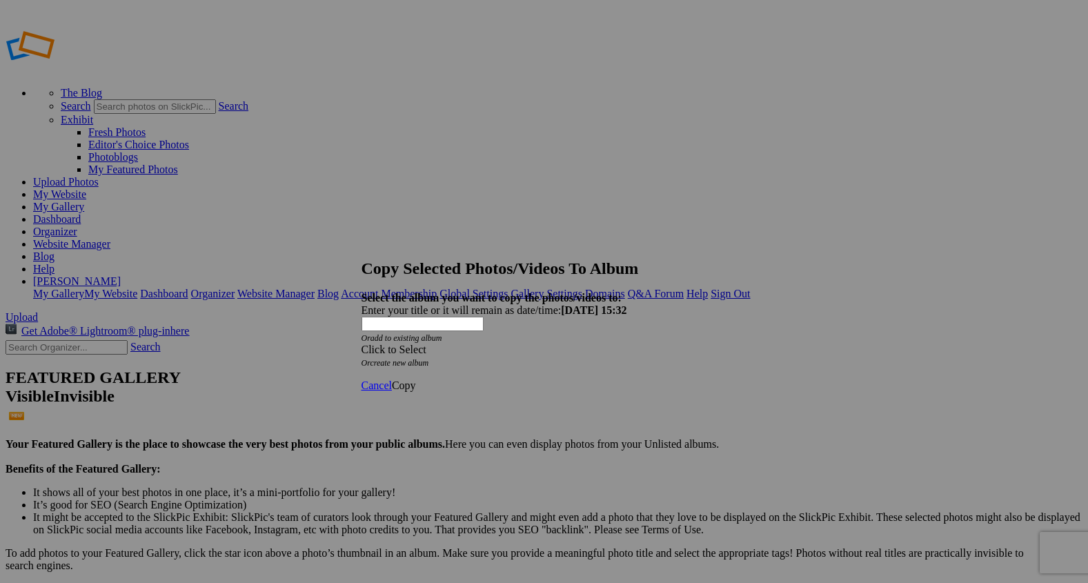
type input "Each Name, a Story"
click at [361, 343] on span at bounding box center [361, 349] width 0 height 12
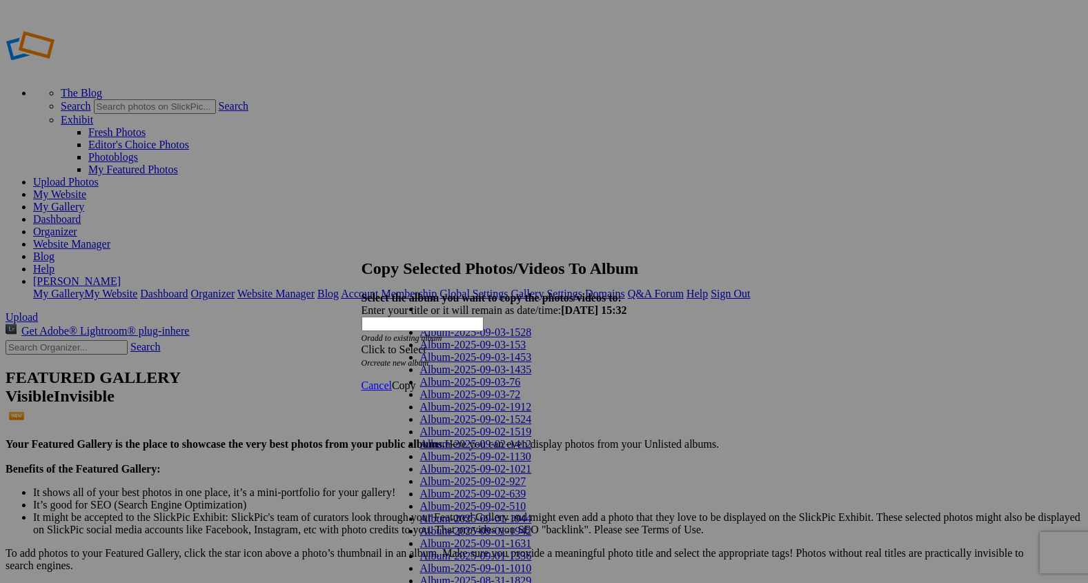
scroll to position [755, 0]
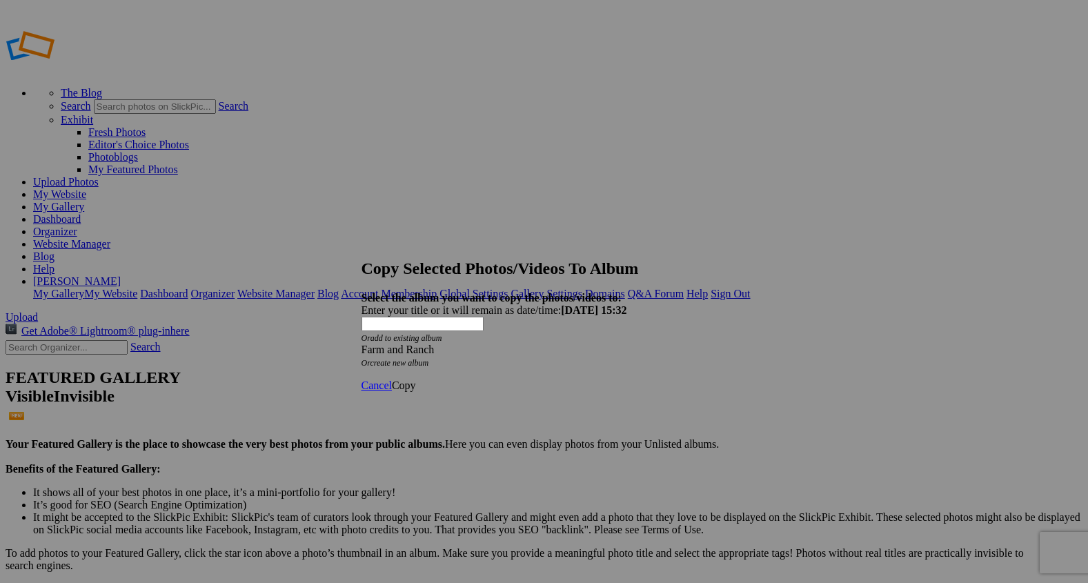
click at [416, 379] on span "Copy" at bounding box center [404, 385] width 24 height 12
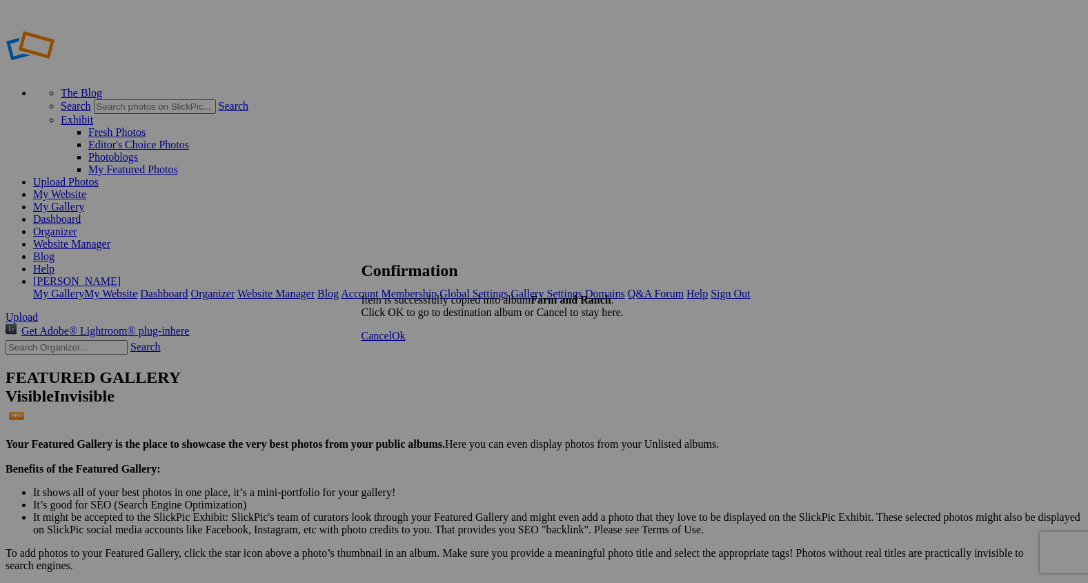
click at [406, 341] on span "Ok" at bounding box center [399, 336] width 14 height 12
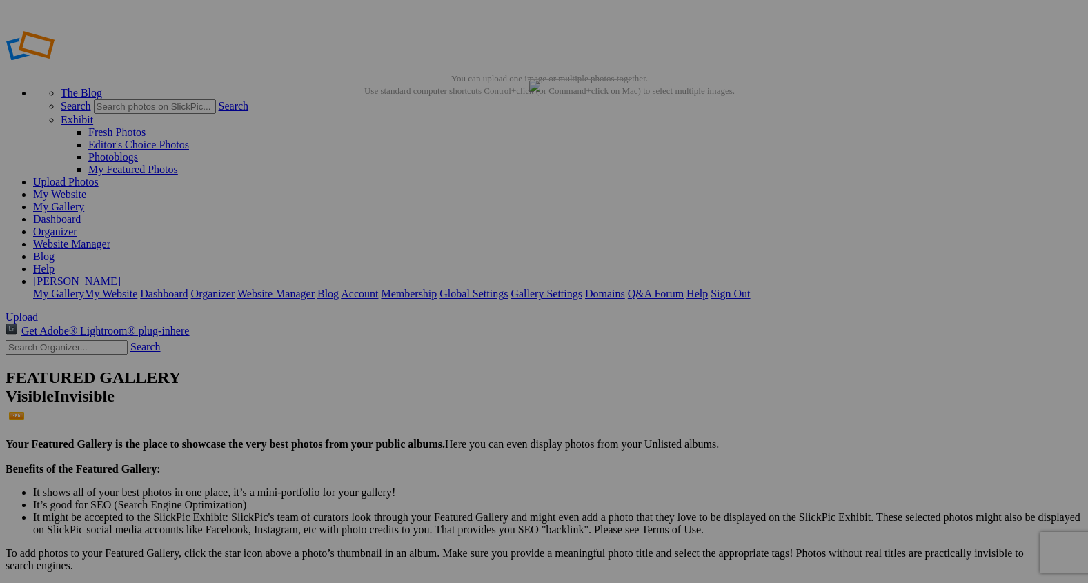
drag, startPoint x: 391, startPoint y: 219, endPoint x: 726, endPoint y: 177, distance: 337.8
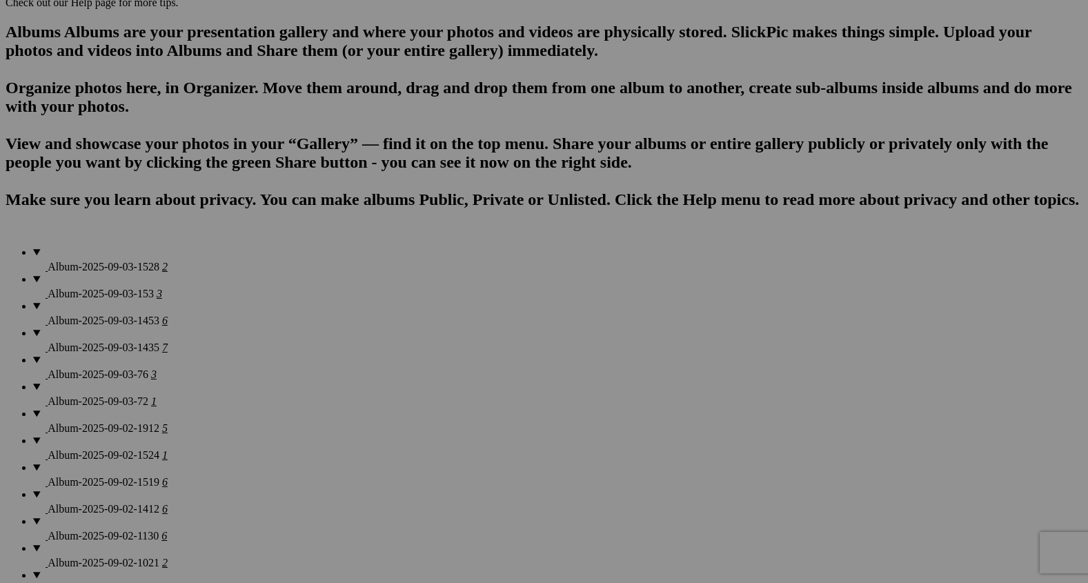
scroll to position [877, 0]
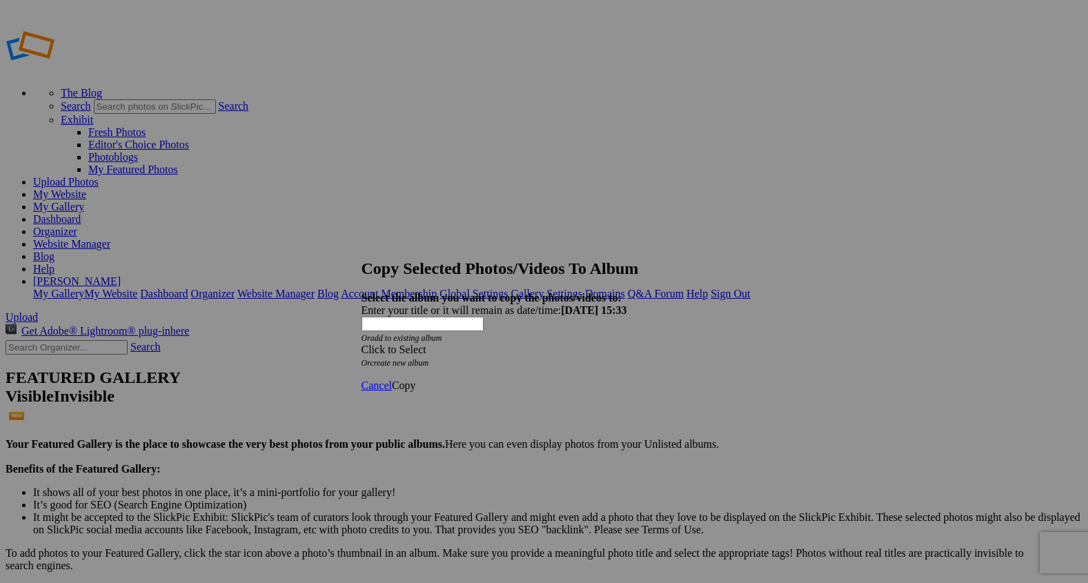
click at [361, 343] on span at bounding box center [361, 349] width 0 height 12
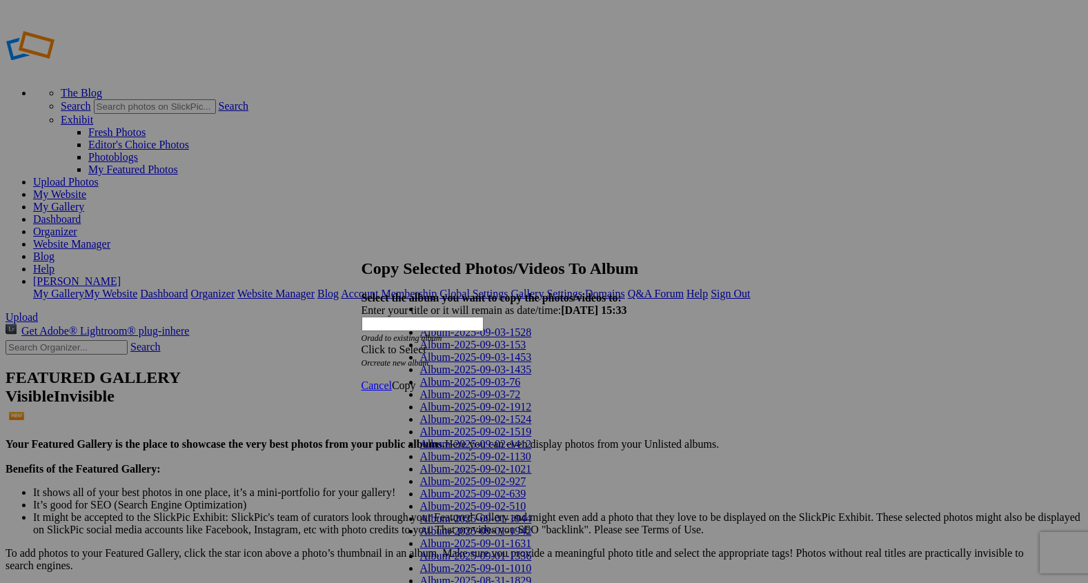
scroll to position [755, 0]
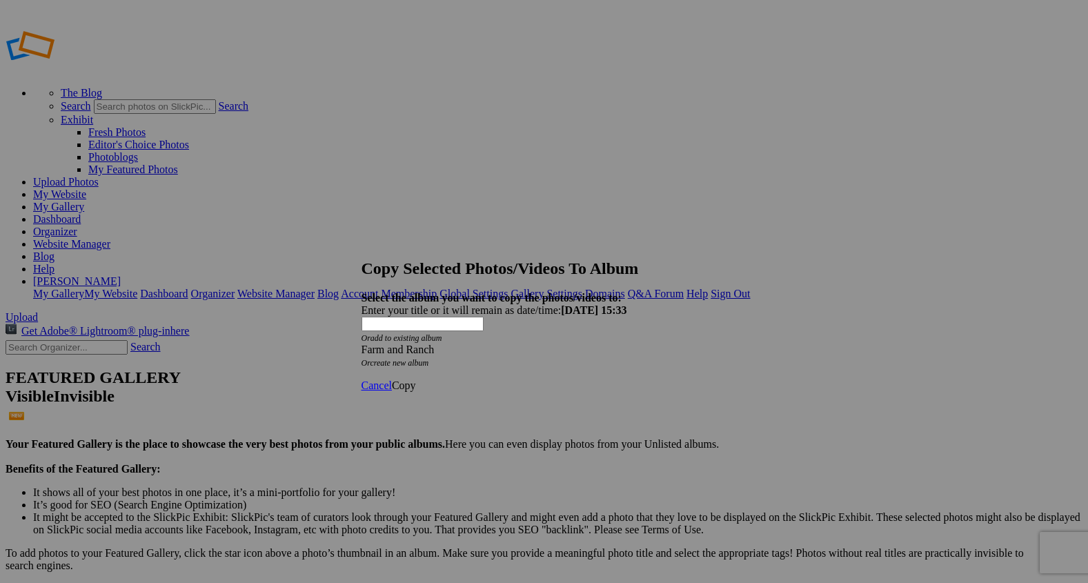
click at [416, 379] on span "Copy" at bounding box center [404, 385] width 24 height 12
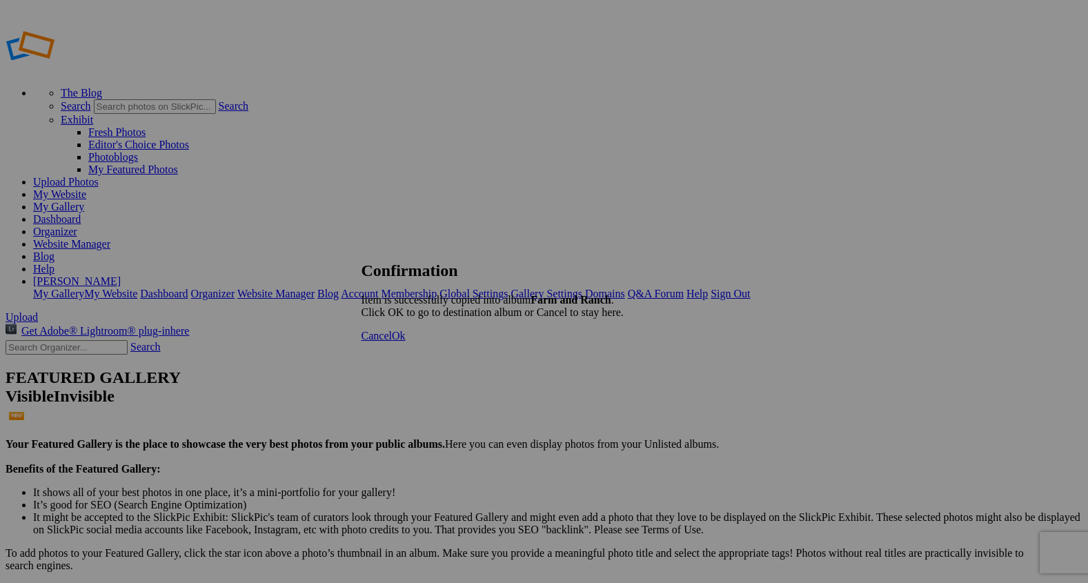
click at [406, 341] on span "Ok" at bounding box center [399, 336] width 14 height 12
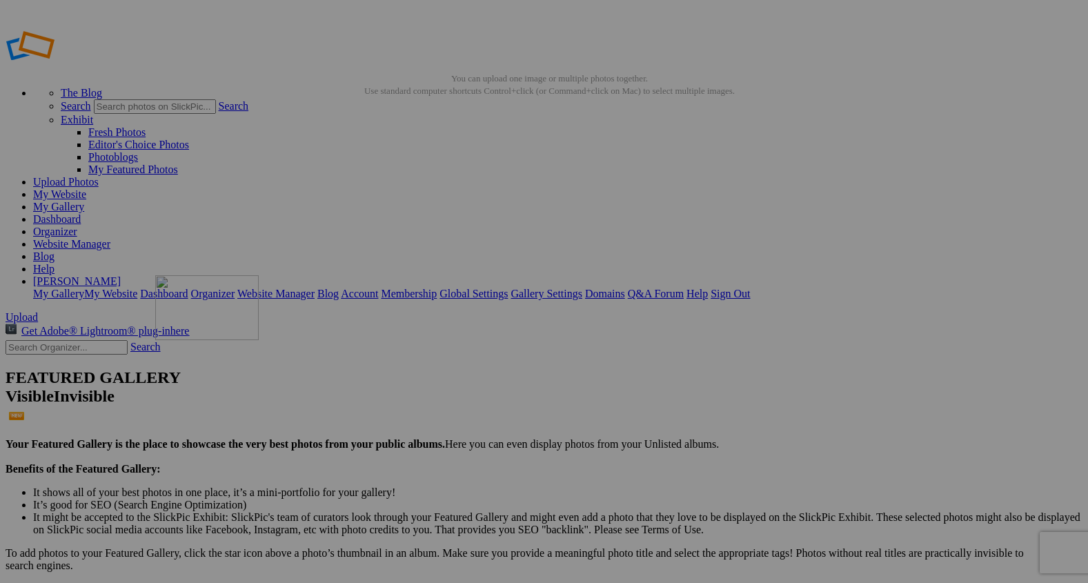
drag, startPoint x: 416, startPoint y: 208, endPoint x: 348, endPoint y: 372, distance: 177.5
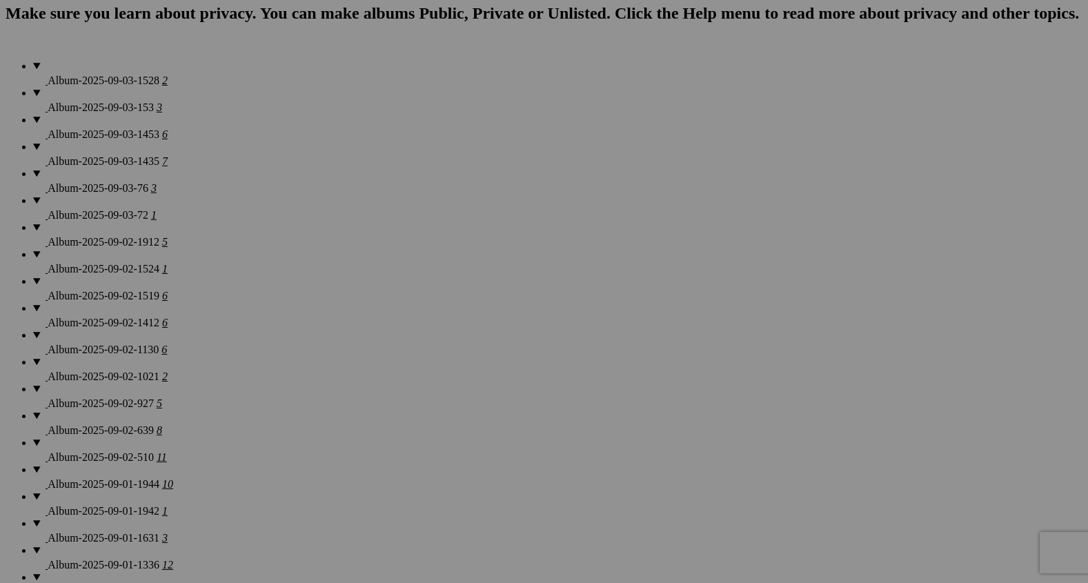
scroll to position [1047, 0]
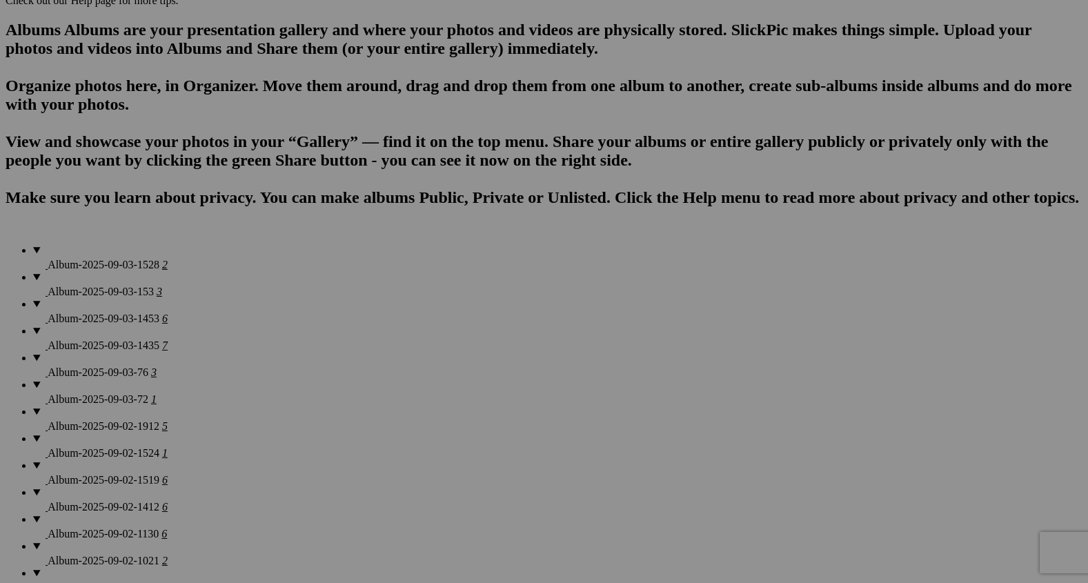
scroll to position [880, 0]
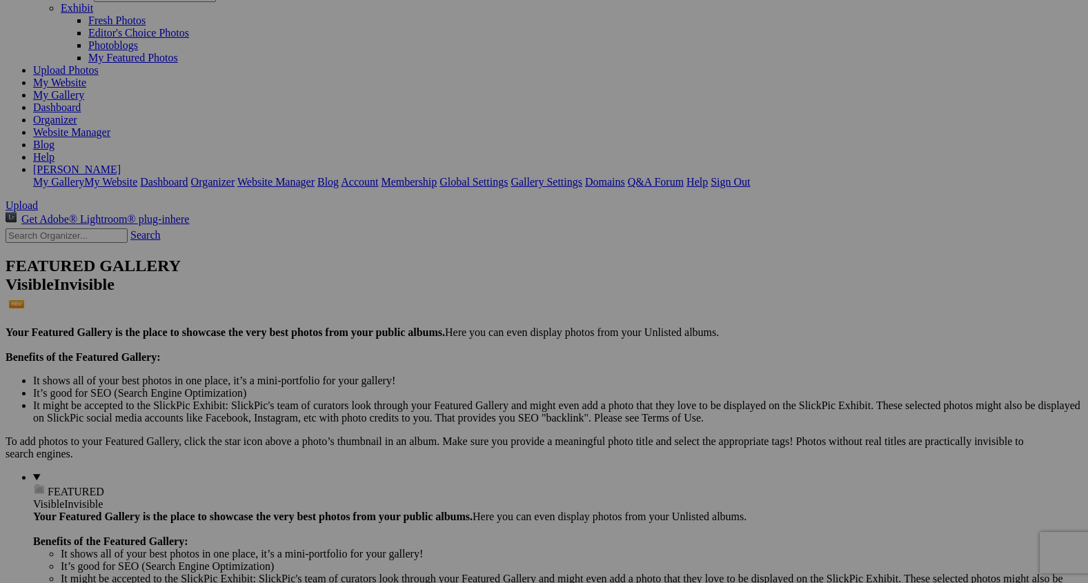
scroll to position [122, 0]
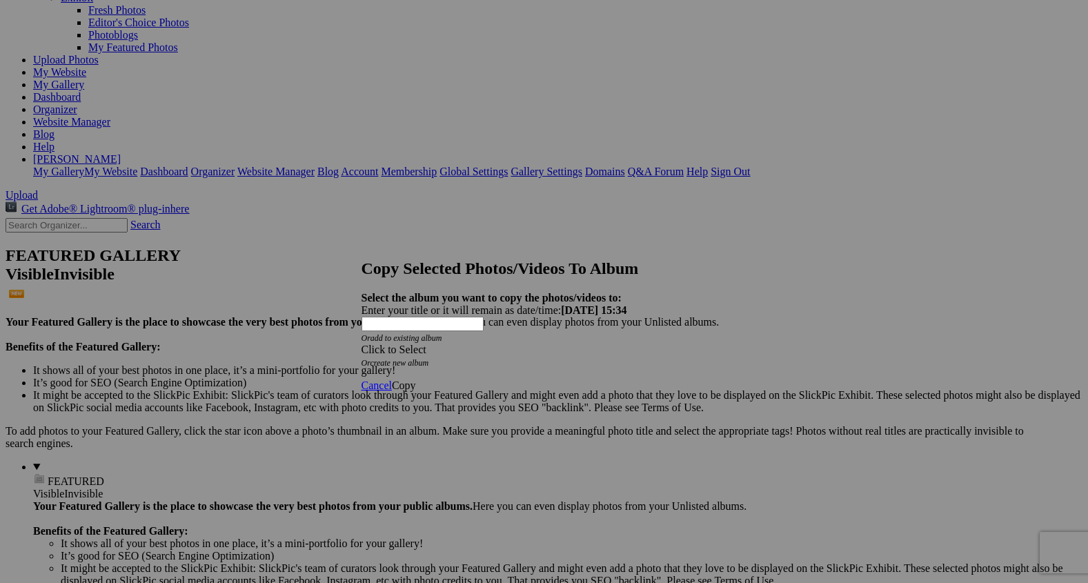
click at [361, 343] on span at bounding box center [361, 349] width 0 height 12
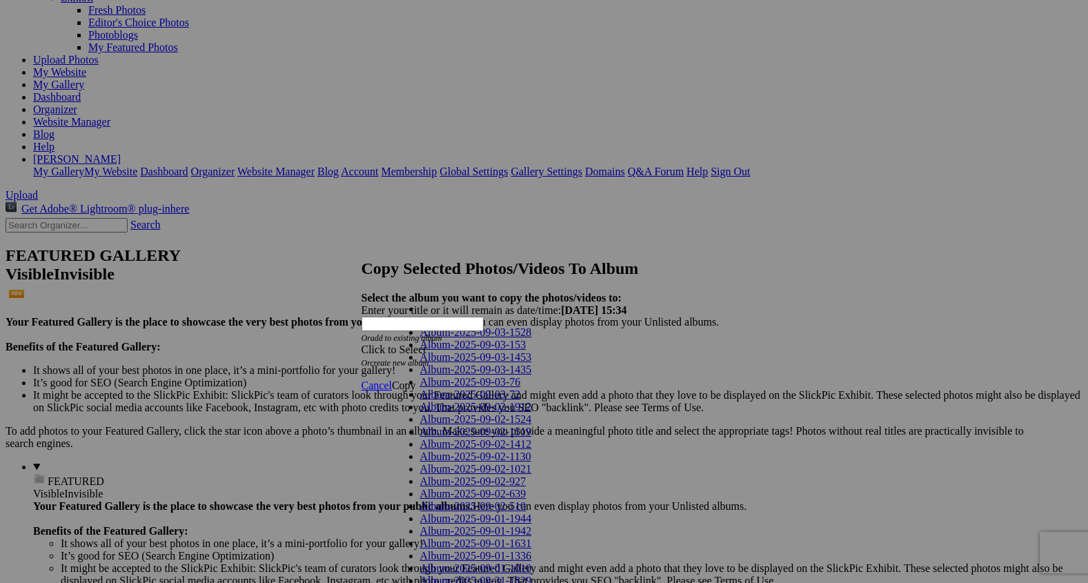
scroll to position [755, 0]
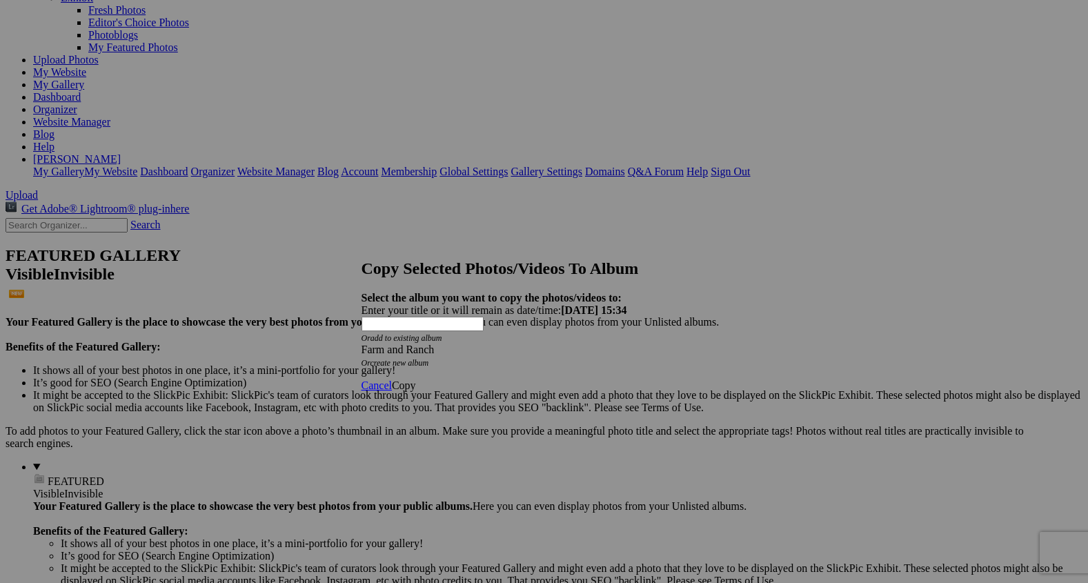
click at [416, 379] on span "Copy" at bounding box center [404, 385] width 24 height 12
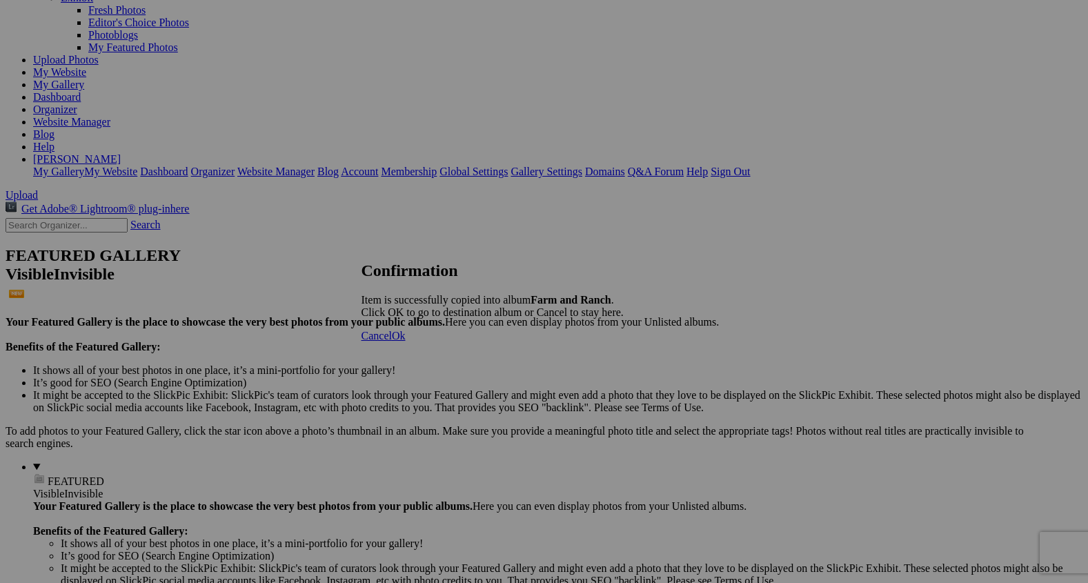
click at [406, 341] on span "Ok" at bounding box center [399, 336] width 14 height 12
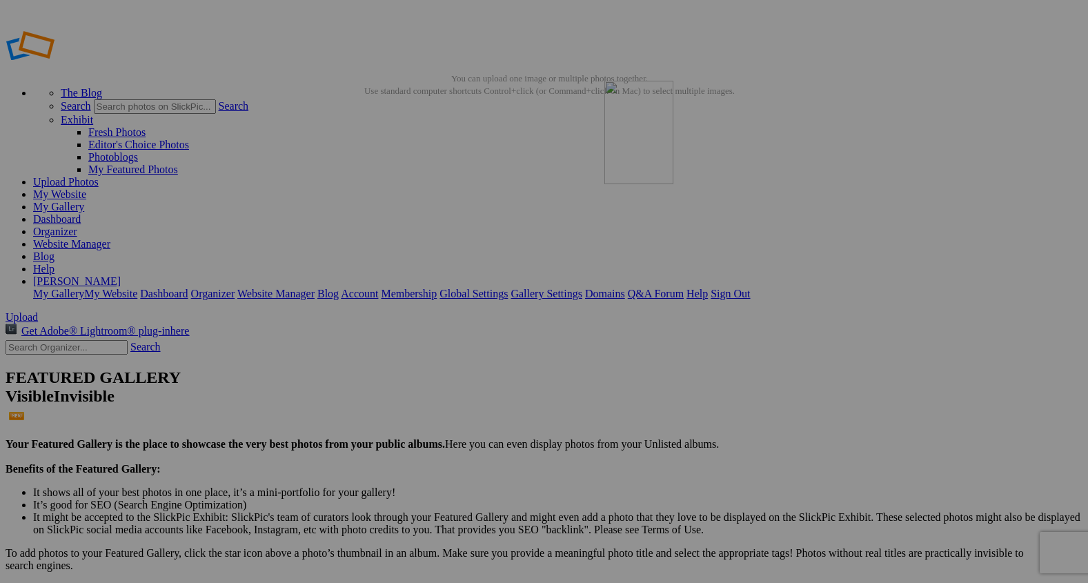
drag, startPoint x: 391, startPoint y: 226, endPoint x: 803, endPoint y: 180, distance: 414.3
